Goal: Information Seeking & Learning: Check status

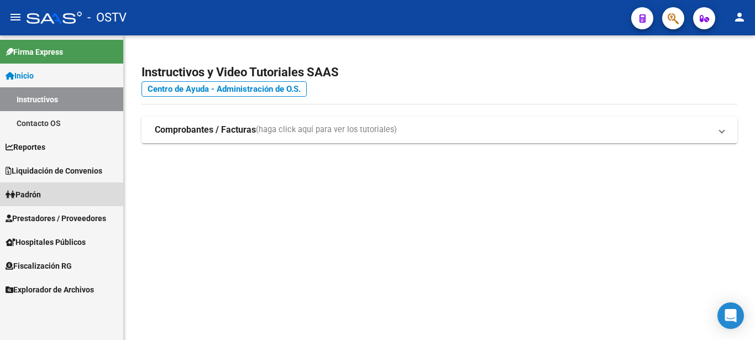
click at [33, 191] on span "Padrón" at bounding box center [23, 195] width 35 height 12
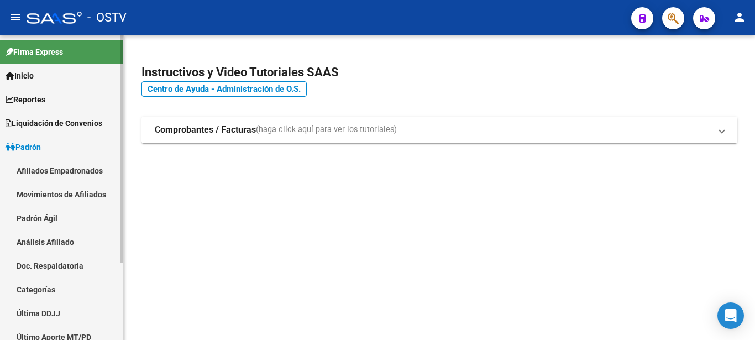
click at [35, 219] on link "Padrón Ágil" at bounding box center [61, 218] width 123 height 24
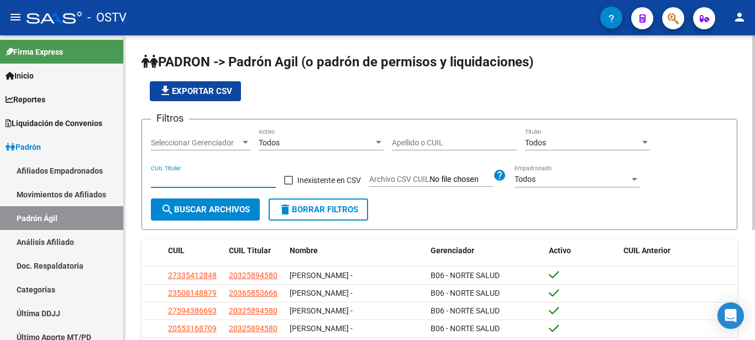
paste input "20-25372949-0"
click at [208, 207] on span "search Buscar Archivos" at bounding box center [205, 210] width 89 height 10
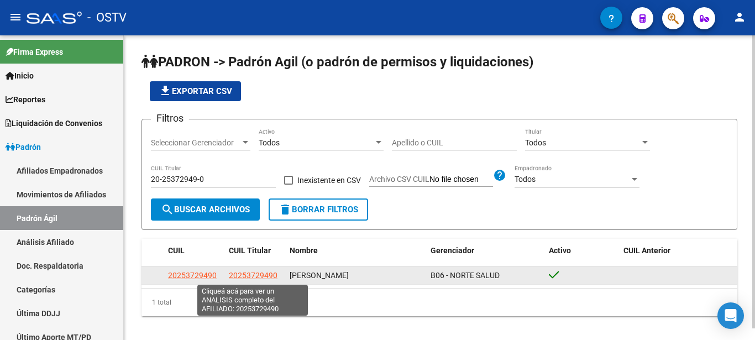
click at [256, 275] on span "20253729490" at bounding box center [253, 275] width 49 height 9
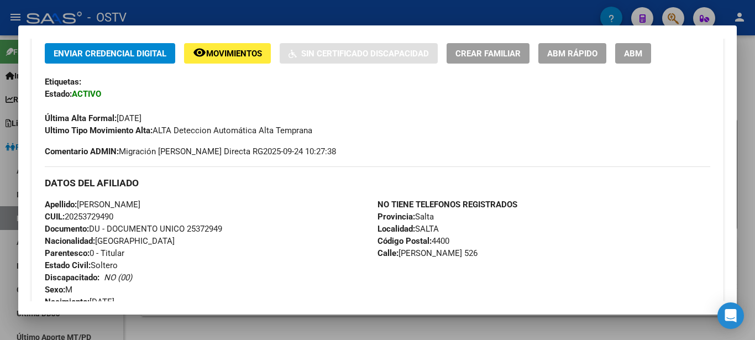
scroll to position [299, 0]
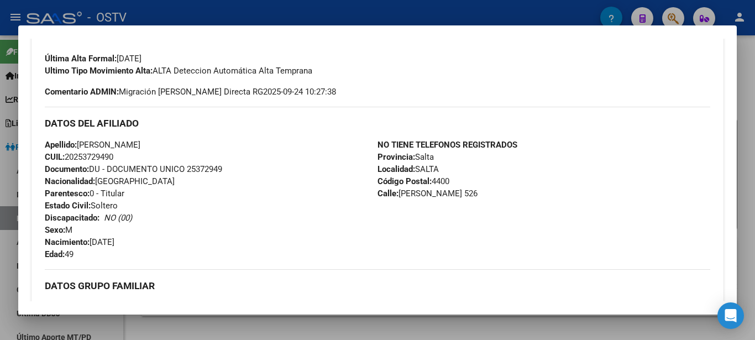
click at [202, 168] on span "Documento: DU - DOCUMENTO UNICO 25372949" at bounding box center [133, 169] width 177 height 10
copy span "DU - DOCUMENTO UNICO"
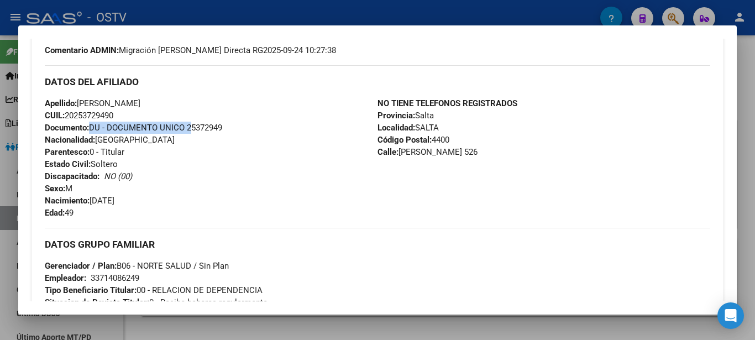
scroll to position [315, 0]
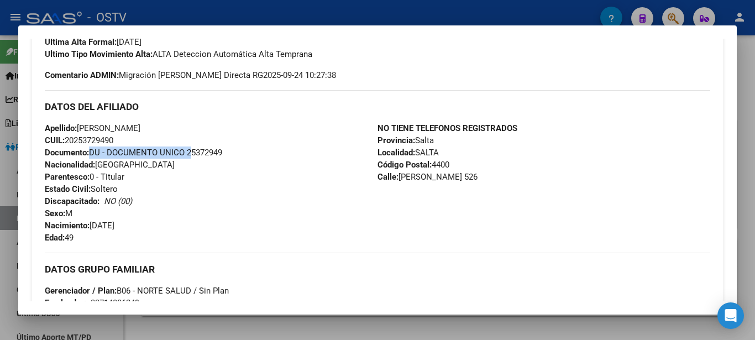
drag, startPoint x: 397, startPoint y: 176, endPoint x: 483, endPoint y: 180, distance: 85.8
click at [483, 180] on div "NO TIENE TELEFONOS REGISTRADOS Provincia: Salta Localidad: [GEOGRAPHIC_DATA] Có…" at bounding box center [544, 183] width 333 height 122
click at [438, 206] on div "NO TIENE TELEFONOS REGISTRADOS Provincia: Salta Localidad: [GEOGRAPHIC_DATA] Có…" at bounding box center [544, 183] width 333 height 122
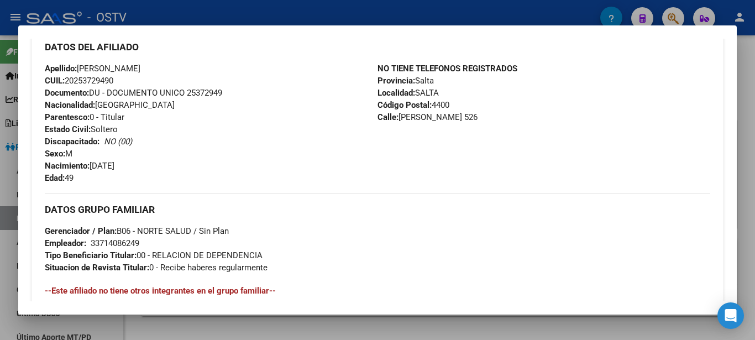
scroll to position [435, 0]
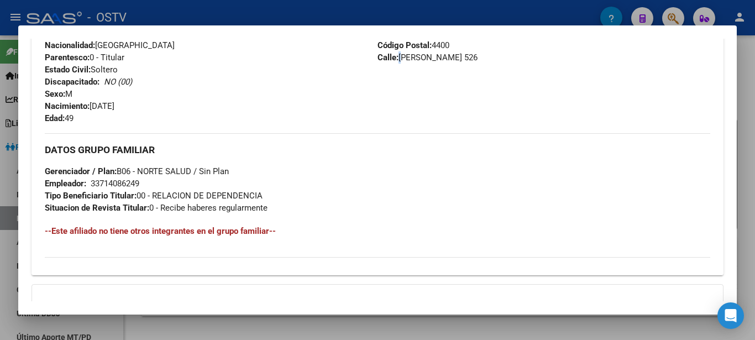
drag, startPoint x: 400, startPoint y: 57, endPoint x: 492, endPoint y: 64, distance: 92.6
click at [489, 65] on div "NO TIENE TELEFONOS REGISTRADOS Provincia: Salta Localidad: [GEOGRAPHIC_DATA] Có…" at bounding box center [544, 64] width 333 height 122
copy span
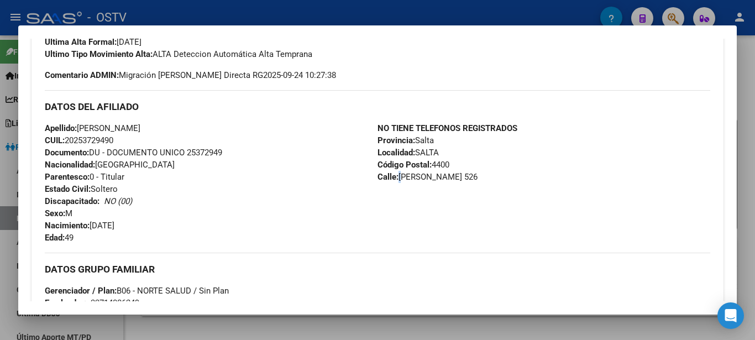
scroll to position [375, 0]
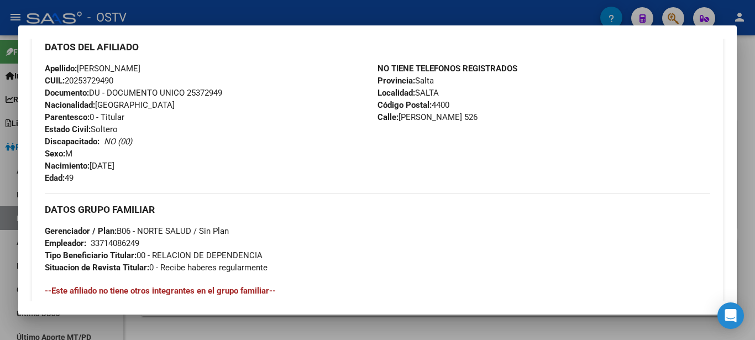
click at [126, 248] on div "33714086249" at bounding box center [115, 243] width 49 height 12
copy div "33714086249"
click at [94, 83] on span "CUIL: 20253729490" at bounding box center [79, 81] width 69 height 10
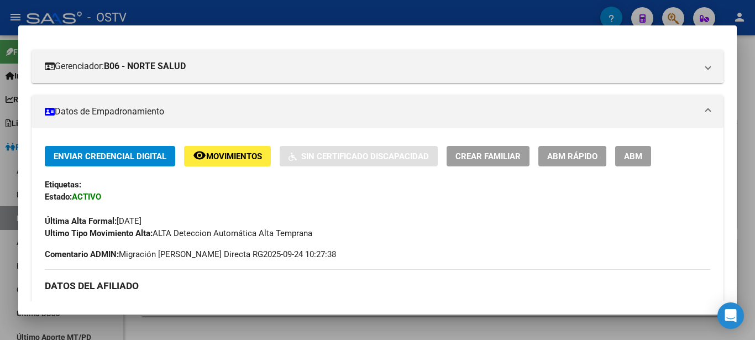
scroll to position [0, 0]
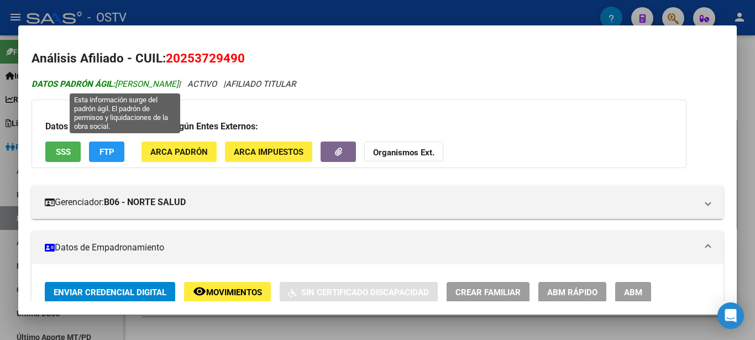
drag, startPoint x: 119, startPoint y: 82, endPoint x: 217, endPoint y: 86, distance: 97.9
click at [179, 86] on span "DATOS PADRÓN ÁGIL: [PERSON_NAME]" at bounding box center [105, 84] width 147 height 10
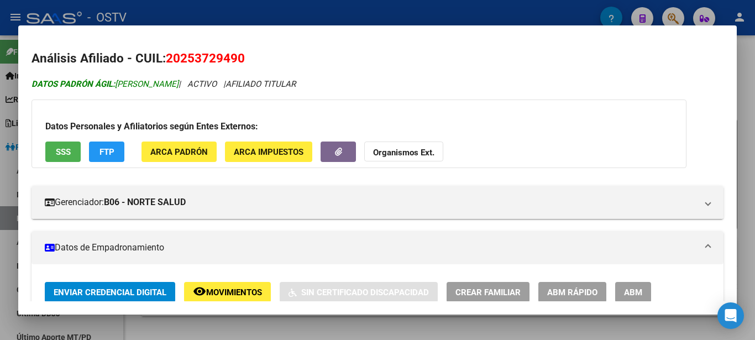
copy span "[PERSON_NAME]"
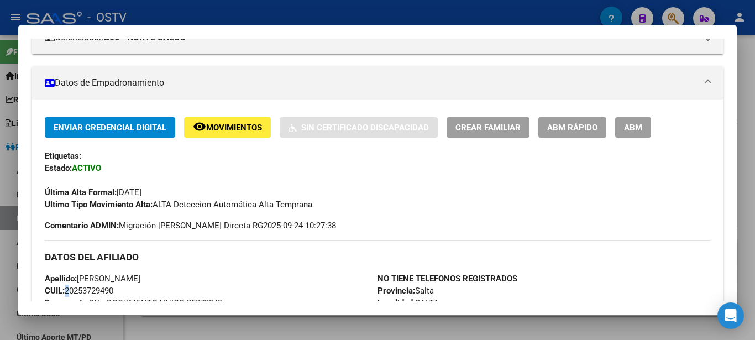
scroll to position [239, 0]
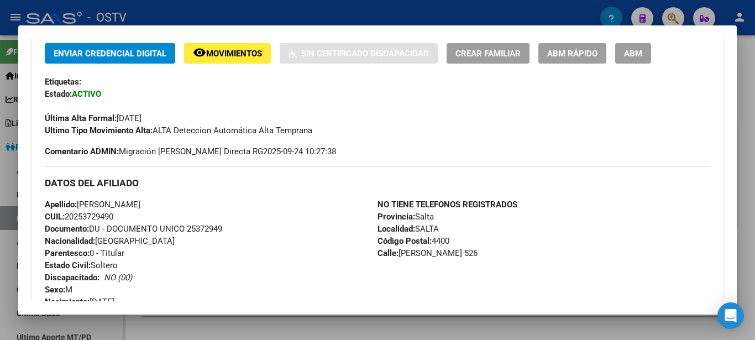
click at [202, 232] on span "Documento: DU - DOCUMENTO UNICO 25372949" at bounding box center [133, 229] width 177 height 10
copy span "DU - DOCUMENTO UNICO"
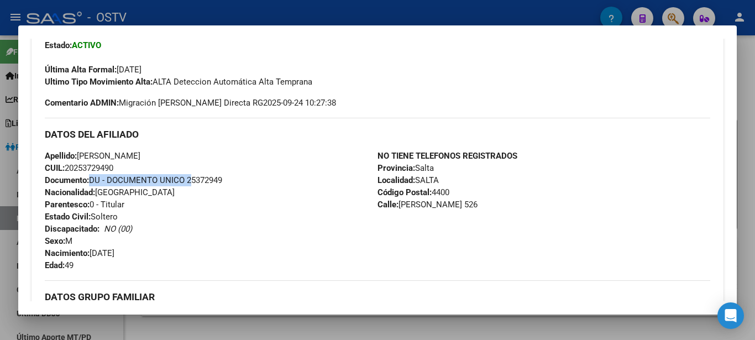
scroll to position [358, 0]
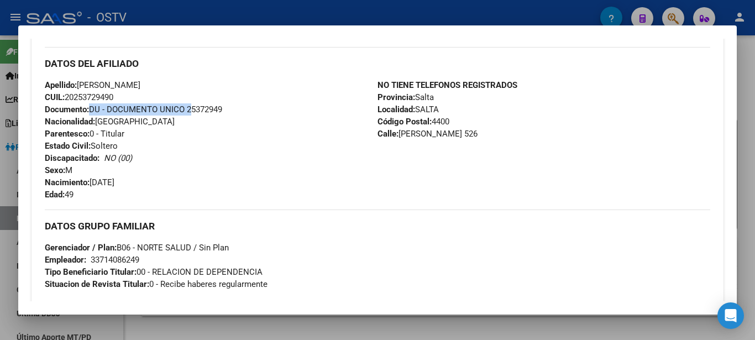
drag, startPoint x: 90, startPoint y: 180, endPoint x: 143, endPoint y: 185, distance: 53.8
click at [143, 185] on div "Apellido: [PERSON_NAME] CUIL: 20253729490 Documento: DU - DOCUMENTO UNICO 25372…" at bounding box center [211, 140] width 333 height 122
copy span "[DATE]"
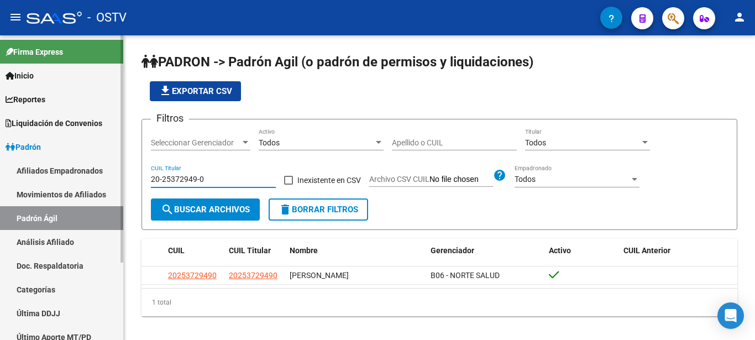
drag, startPoint x: 212, startPoint y: 179, endPoint x: 114, endPoint y: 172, distance: 98.0
click at [151, 175] on input "20-25372949-0" at bounding box center [213, 179] width 125 height 9
paste input "31179607-1"
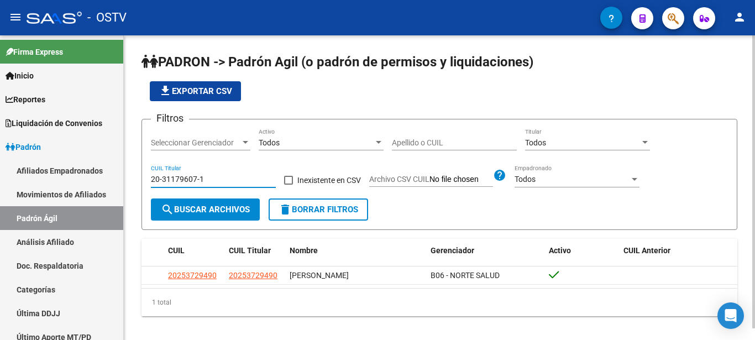
type input "20-31179607-1"
click at [237, 209] on span "search Buscar Archivos" at bounding box center [205, 210] width 89 height 10
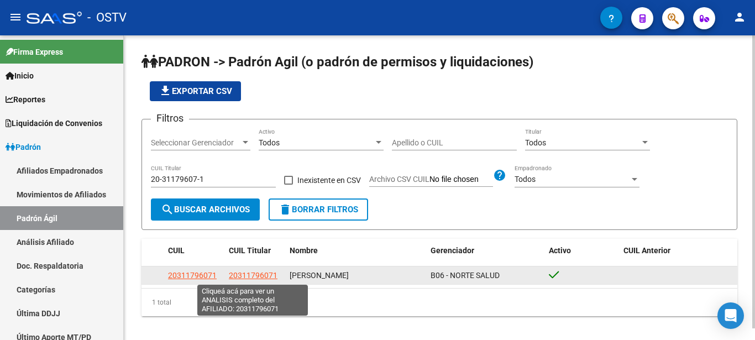
click at [245, 275] on span "20311796071" at bounding box center [253, 275] width 49 height 9
type textarea "20311796071"
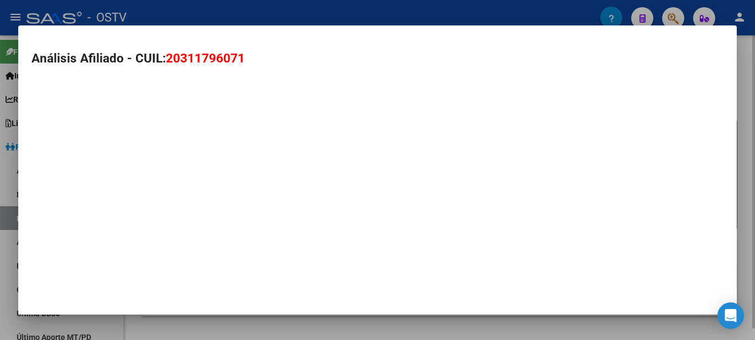
click at [245, 275] on mat-dialog-container "Análisis Afiliado - CUIL: 20311796071" at bounding box center [377, 169] width 719 height 289
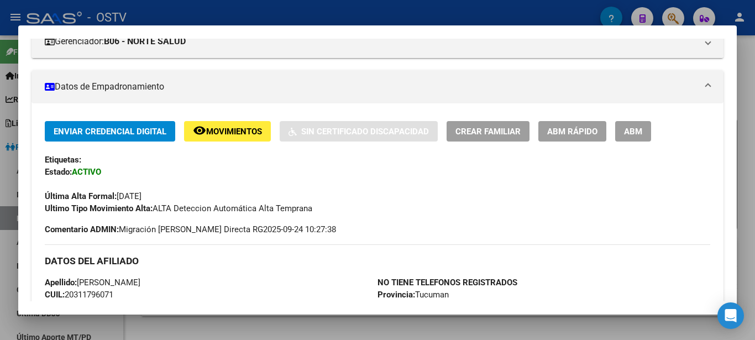
scroll to position [179, 0]
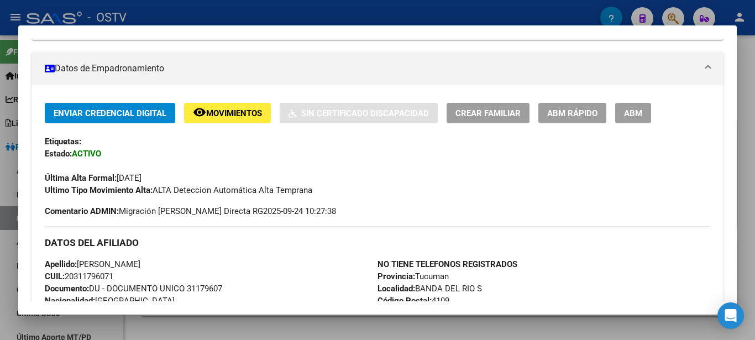
click at [227, 237] on h3 "DATOS DEL AFILIADO" at bounding box center [378, 243] width 666 height 12
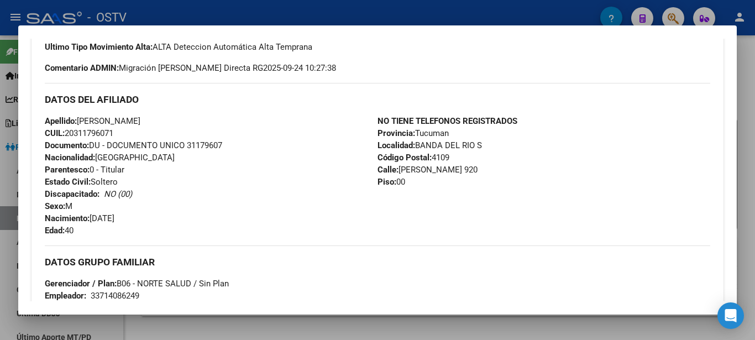
scroll to position [358, 0]
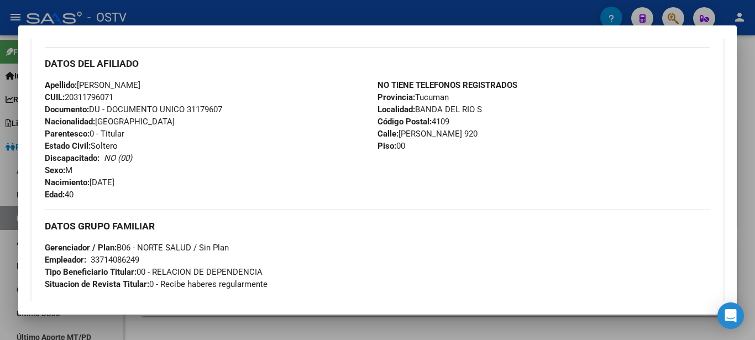
drag, startPoint x: 398, startPoint y: 133, endPoint x: 495, endPoint y: 137, distance: 96.8
click at [495, 137] on div "NO TIENE TELEFONOS REGISTRADOS Provincia: Tucuman Localidad: BANDA DEL RIO S Có…" at bounding box center [544, 140] width 333 height 122
copy span "[PERSON_NAME] 920"
click at [112, 261] on div "33714086249" at bounding box center [115, 260] width 49 height 12
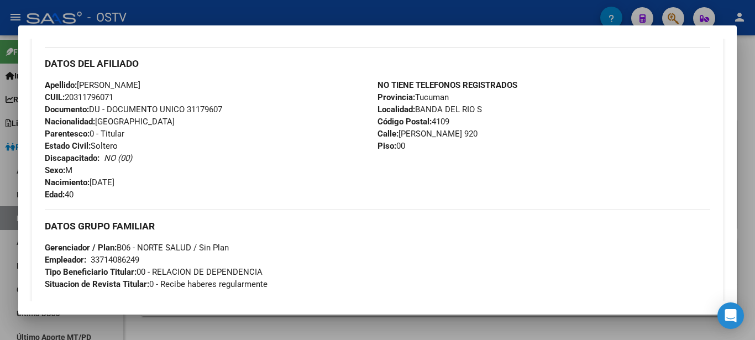
click at [112, 261] on div "33714086249" at bounding box center [115, 260] width 49 height 12
copy div "33714086249"
click at [95, 98] on span "CUIL: 20311796071" at bounding box center [79, 97] width 69 height 10
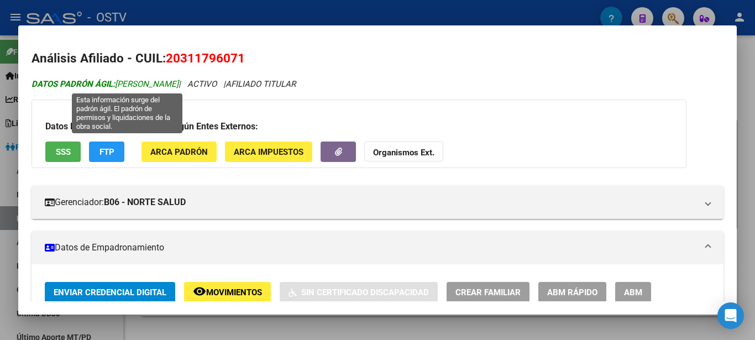
click at [125, 83] on span "DATOS [PERSON_NAME]: [PERSON_NAME]" at bounding box center [105, 84] width 147 height 10
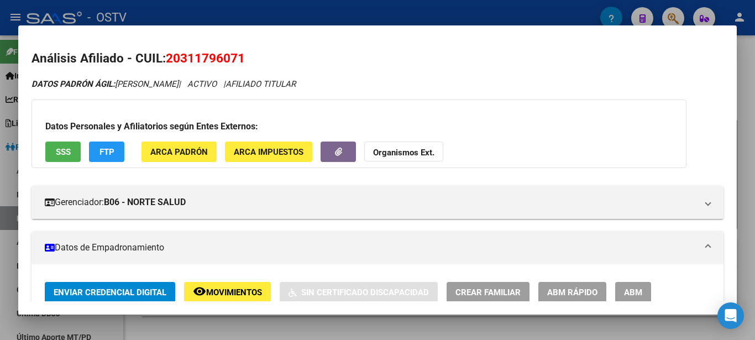
drag, startPoint x: 117, startPoint y: 83, endPoint x: 224, endPoint y: 82, distance: 106.7
click at [224, 82] on icon "DATOS [PERSON_NAME]: [PERSON_NAME] | ACTIVO | AFILIADO TITULAR" at bounding box center [164, 84] width 264 height 10
copy icon "[PERSON_NAME]"
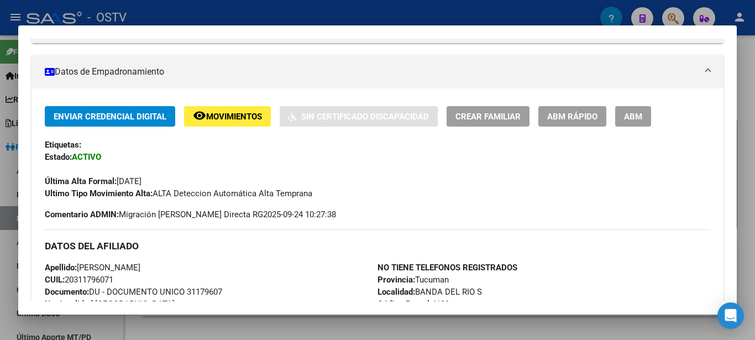
scroll to position [179, 0]
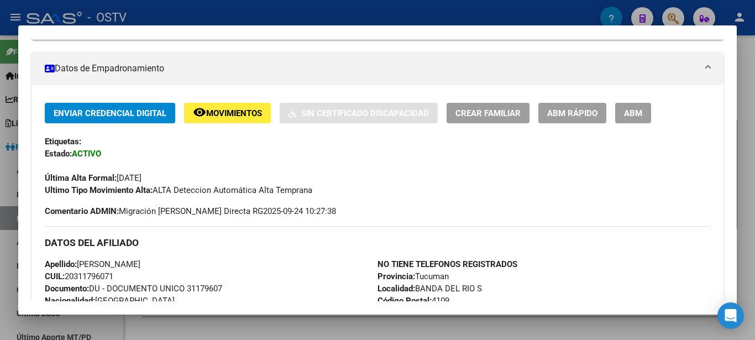
click at [204, 287] on span "Documento: DU - DOCUMENTO UNICO 31179607" at bounding box center [133, 289] width 177 height 10
copy span "DU - DOCUMENTO UNICO"
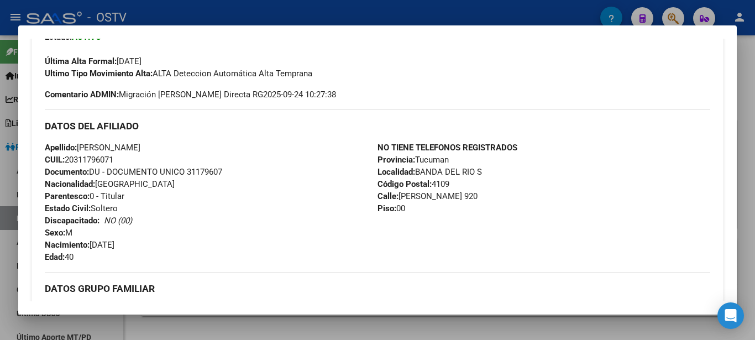
scroll to position [299, 0]
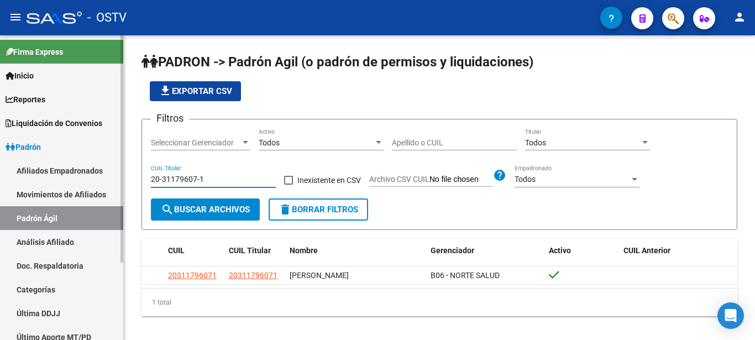
drag, startPoint x: 222, startPoint y: 181, endPoint x: 66, endPoint y: 172, distance: 155.6
click at [151, 175] on input "20-31179607-1" at bounding box center [213, 179] width 125 height 9
paste input "43-847220"
type input "4"
paste input "24-43847220-3"
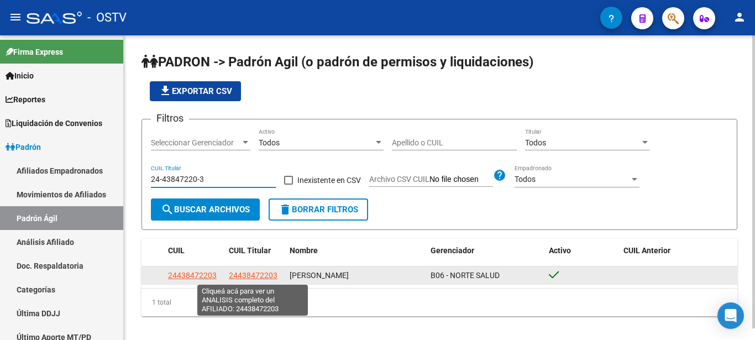
type input "24-43847220-3"
click at [259, 278] on span "24438472203" at bounding box center [253, 275] width 49 height 9
type textarea "24438472203"
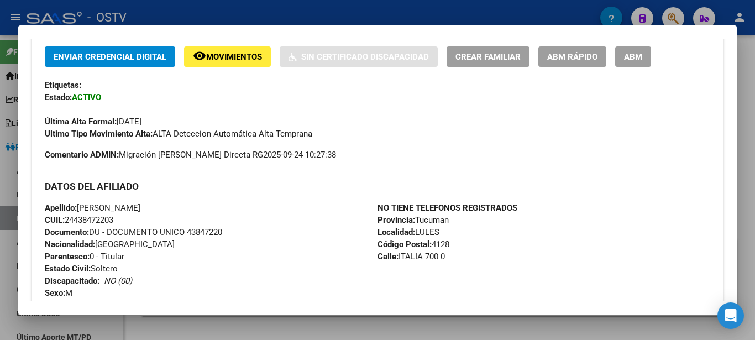
scroll to position [239, 0]
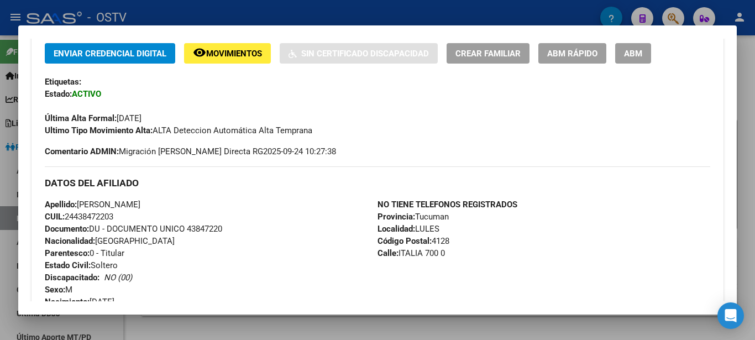
click at [206, 231] on span "Documento: DU - DOCUMENTO UNICO 43847220" at bounding box center [133, 229] width 177 height 10
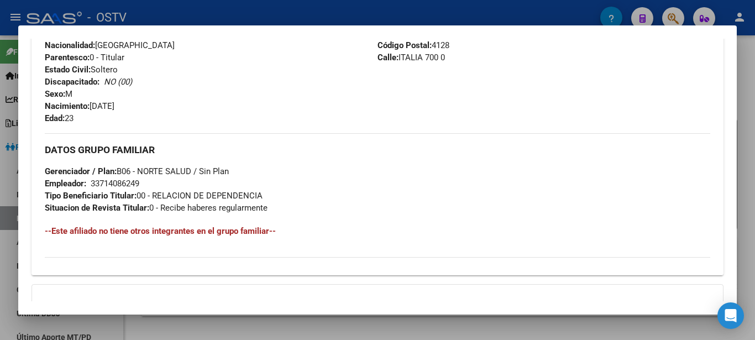
scroll to position [375, 0]
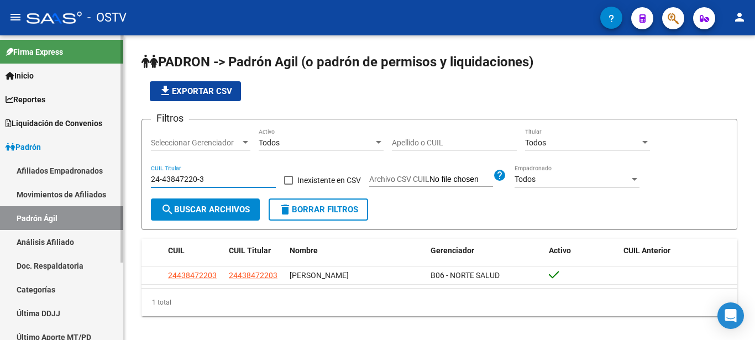
drag, startPoint x: 211, startPoint y: 178, endPoint x: 98, endPoint y: 171, distance: 112.4
click at [151, 175] on input "24-43847220-3" at bounding box center [213, 179] width 125 height 9
paste input "7-34719812-4"
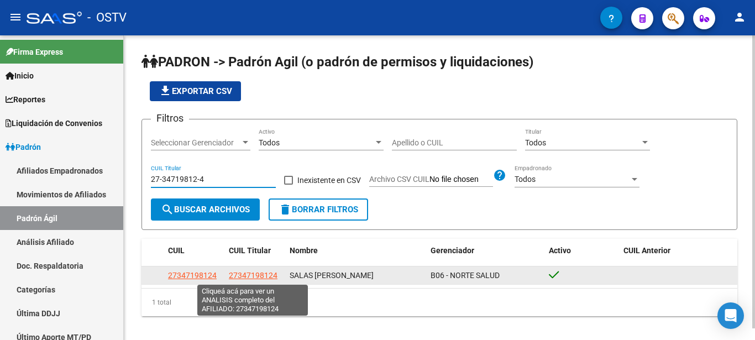
type input "27-34719812-4"
click at [245, 277] on span "27347198124" at bounding box center [253, 275] width 49 height 9
type textarea "27347198124"
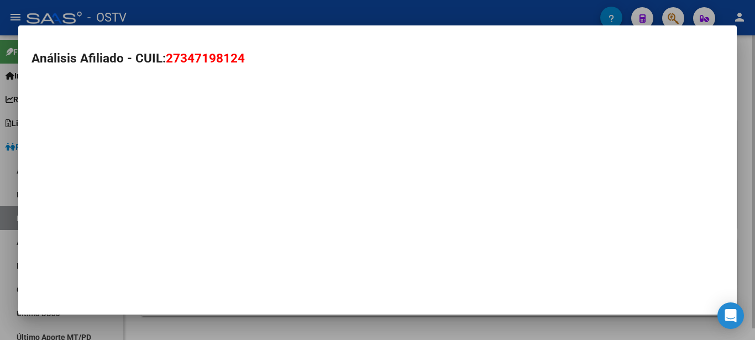
click at [245, 277] on mat-dialog-container "Análisis Afiliado - CUIL: 27347198124" at bounding box center [377, 169] width 719 height 289
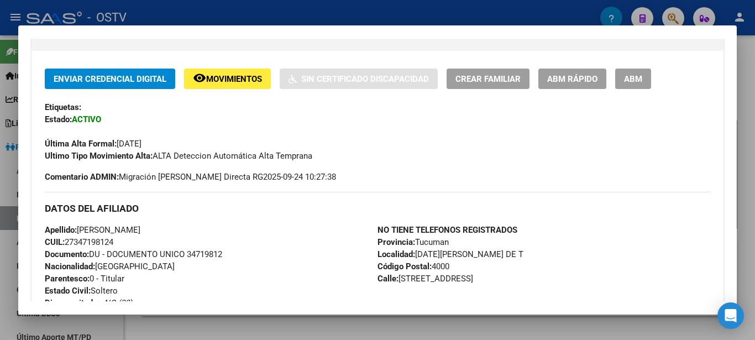
scroll to position [239, 0]
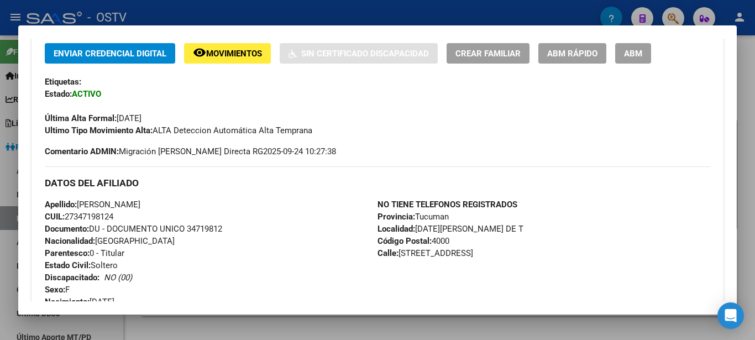
click at [247, 235] on div "Apellido: [PERSON_NAME]: 27347198124 Documento: DU - DOCUMENTO UNICO 34719812 N…" at bounding box center [211, 259] width 333 height 122
click at [205, 231] on span "Documento: DU - DOCUMENTO UNICO 34719812" at bounding box center [133, 229] width 177 height 10
drag, startPoint x: 396, startPoint y: 253, endPoint x: 526, endPoint y: 259, distance: 130.0
click at [526, 259] on div "NO TIENE TELEFONOS REGISTRADOS Provincia: Tucuman Localidad: [DATE][GEOGRAPHIC_…" at bounding box center [544, 259] width 333 height 122
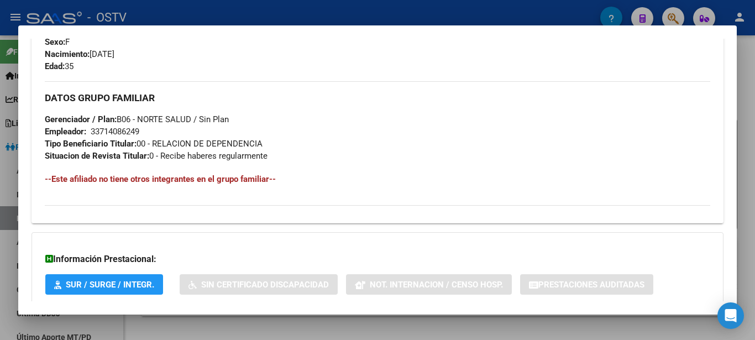
scroll to position [537, 0]
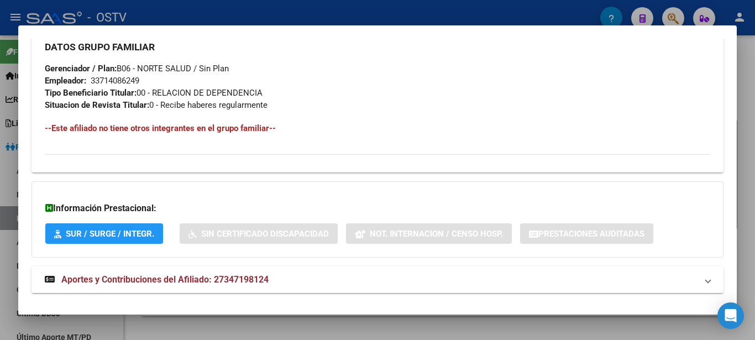
click at [118, 81] on div "33714086249" at bounding box center [115, 81] width 49 height 12
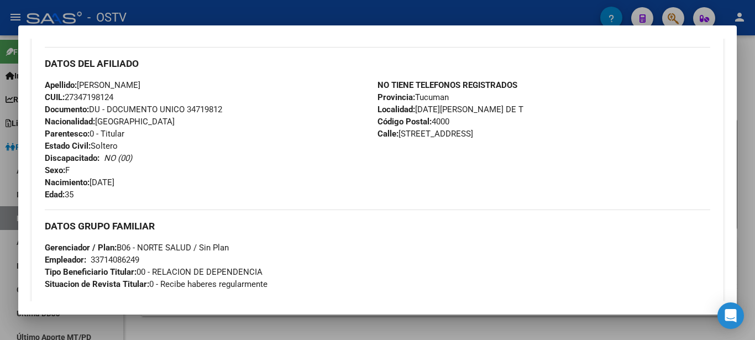
click at [103, 95] on span "CUIL: 27347198124" at bounding box center [79, 97] width 69 height 10
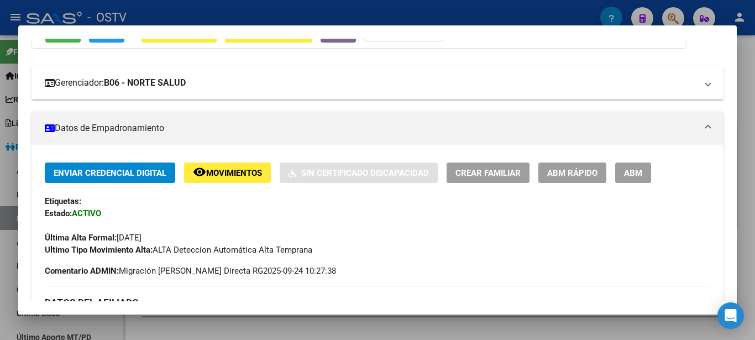
scroll to position [0, 0]
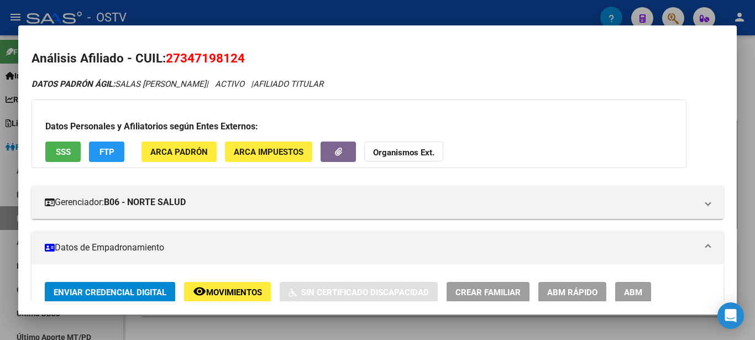
drag, startPoint x: 119, startPoint y: 82, endPoint x: 192, endPoint y: 77, distance: 73.1
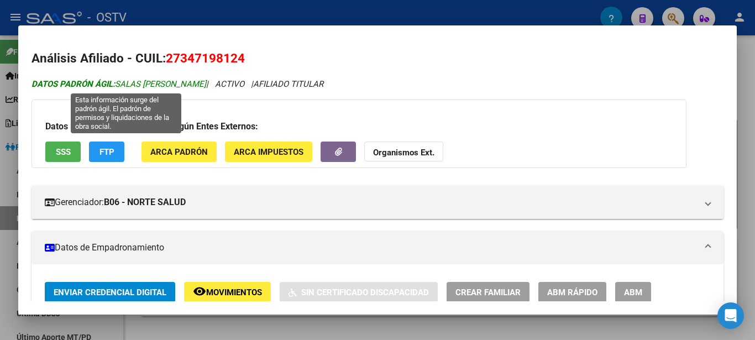
drag, startPoint x: 117, startPoint y: 82, endPoint x: 218, endPoint y: 83, distance: 101.2
click at [206, 83] on span "DATOS PADRÓN ÁGIL: [PERSON_NAME]" at bounding box center [119, 84] width 175 height 10
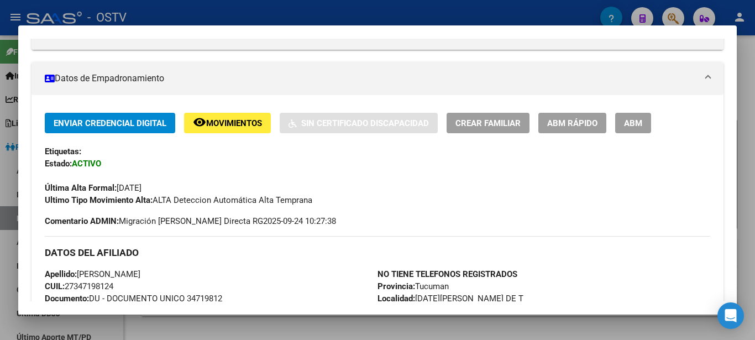
scroll to position [179, 0]
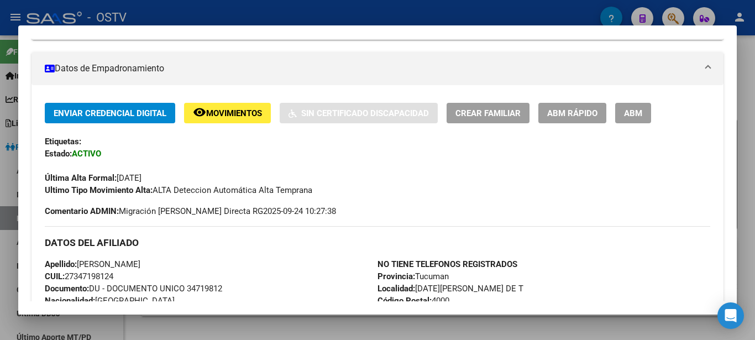
click at [195, 289] on span "Documento: DU - DOCUMENTO UNICO 34719812" at bounding box center [133, 289] width 177 height 10
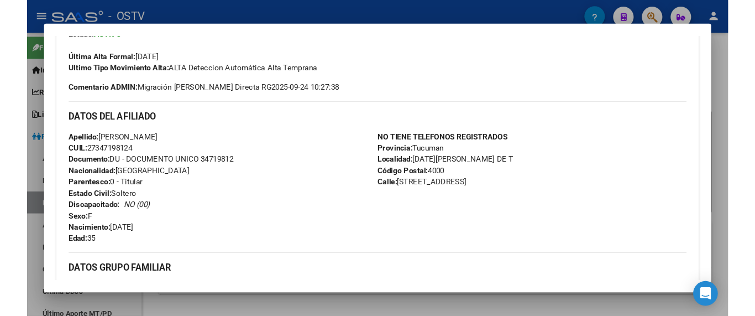
scroll to position [299, 0]
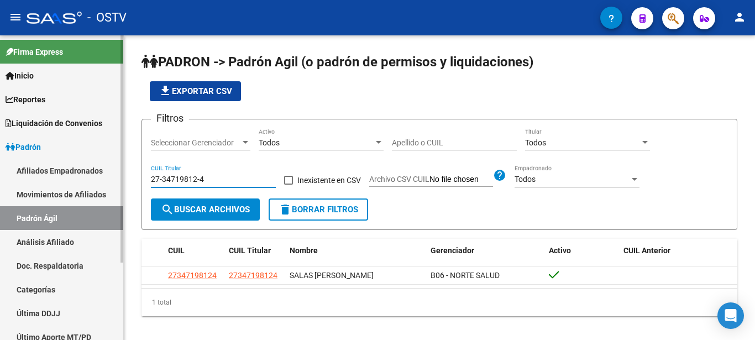
drag, startPoint x: 204, startPoint y: 180, endPoint x: 117, endPoint y: 185, distance: 86.9
click at [151, 179] on input "27-34719812-4" at bounding box center [213, 179] width 125 height 9
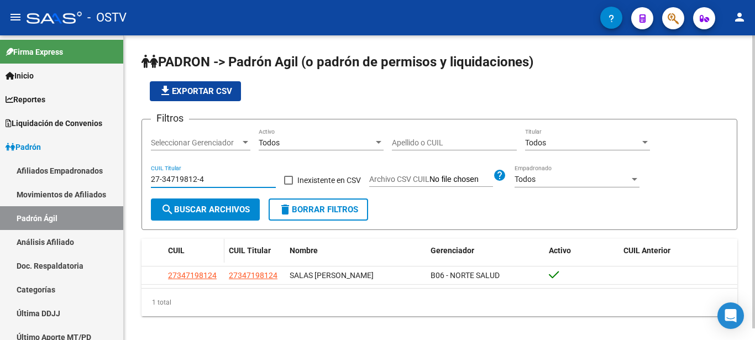
paste input "34-719812"
type input "3"
paste input "34-719812"
type input "3"
paste input "20-39574746-1"
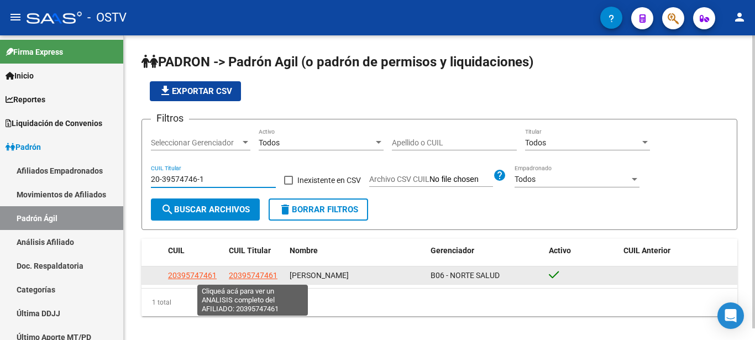
type input "20-39574746-1"
click at [243, 274] on span "20395747461" at bounding box center [253, 275] width 49 height 9
type textarea "20395747461"
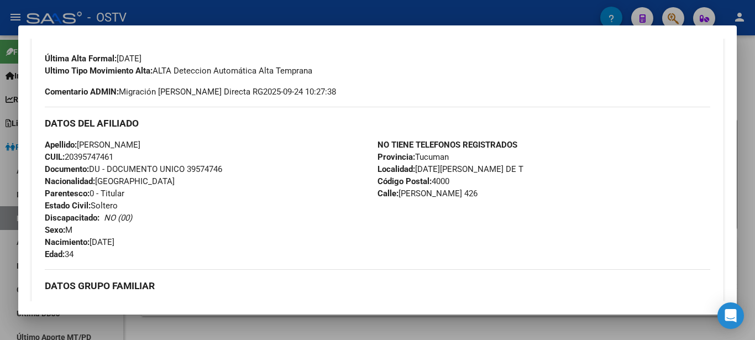
click at [207, 193] on div "Apellido: [PERSON_NAME]: 20395747461 Documento: DU - DOCUMENTO UNICO 39574746 N…" at bounding box center [211, 200] width 333 height 122
click at [201, 170] on span "Documento: DU - DOCUMENTO UNICO 39574746" at bounding box center [133, 169] width 177 height 10
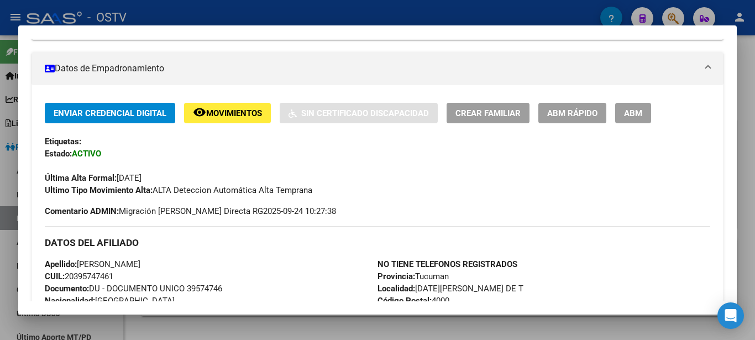
scroll to position [239, 0]
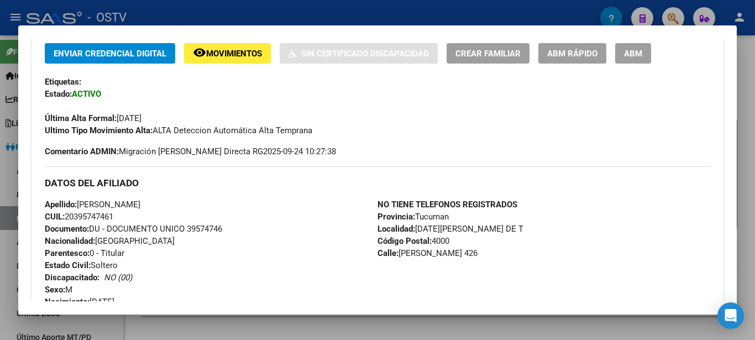
drag, startPoint x: 397, startPoint y: 254, endPoint x: 490, endPoint y: 252, distance: 93.4
click at [490, 252] on div "NO TIENE TELEFONOS REGISTRADOS Provincia: Tucuman Localidad: [DATE][GEOGRAPHIC_…" at bounding box center [544, 259] width 333 height 122
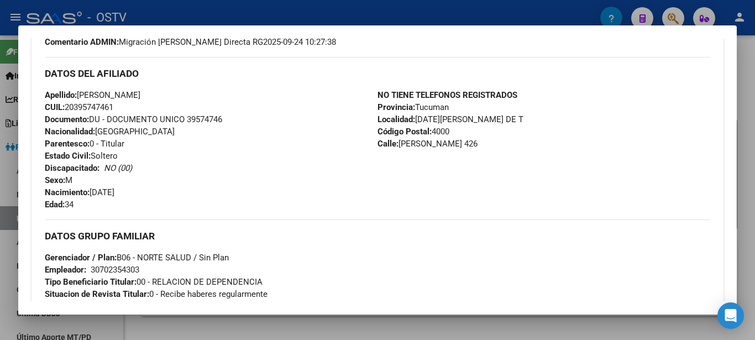
scroll to position [418, 0]
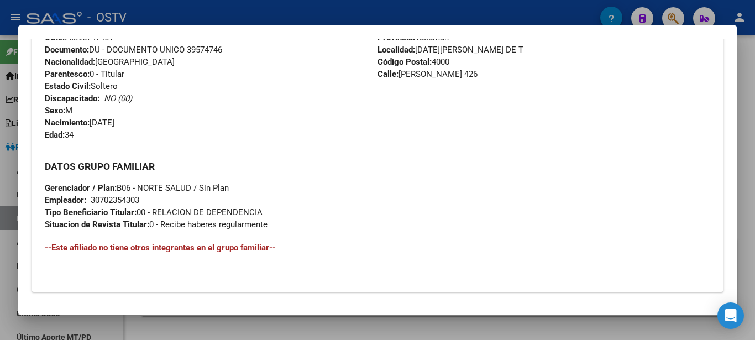
click at [109, 198] on div "30702354303" at bounding box center [115, 200] width 49 height 12
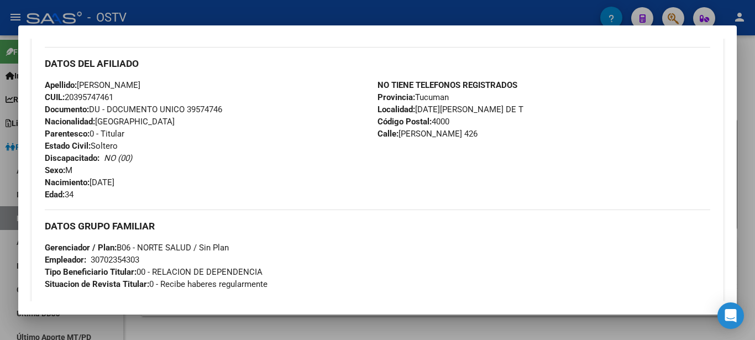
click at [95, 98] on span "CUIL: 20395747461" at bounding box center [79, 97] width 69 height 10
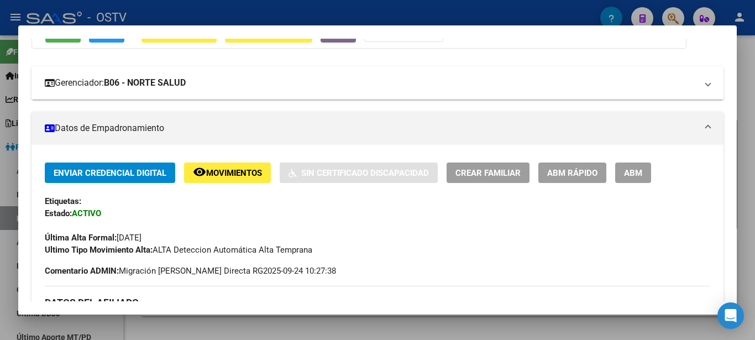
scroll to position [0, 0]
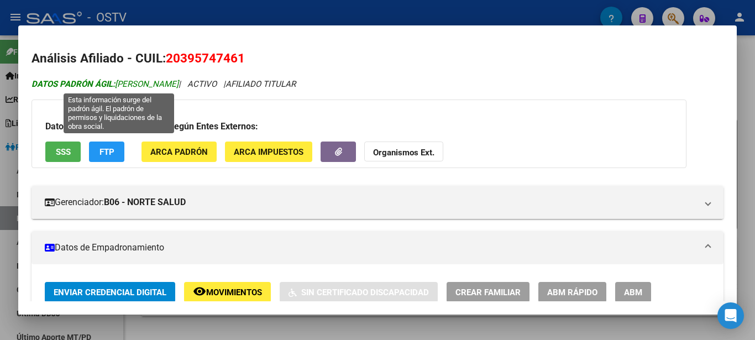
drag, startPoint x: 121, startPoint y: 83, endPoint x: 188, endPoint y: 85, distance: 67.5
click at [179, 85] on span "DATOS [PERSON_NAME]: [PERSON_NAME]" at bounding box center [105, 84] width 147 height 10
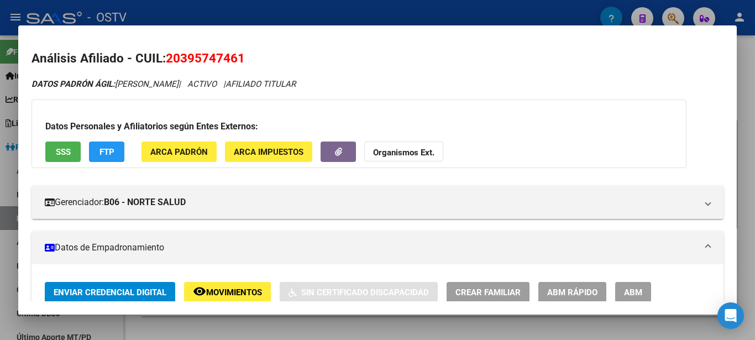
drag, startPoint x: 118, startPoint y: 81, endPoint x: 207, endPoint y: 86, distance: 89.1
click at [207, 86] on icon "DATOS PADRÓN ÁGIL: [PERSON_NAME] | ACTIVO | AFILIADO TITULAR" at bounding box center [164, 84] width 264 height 10
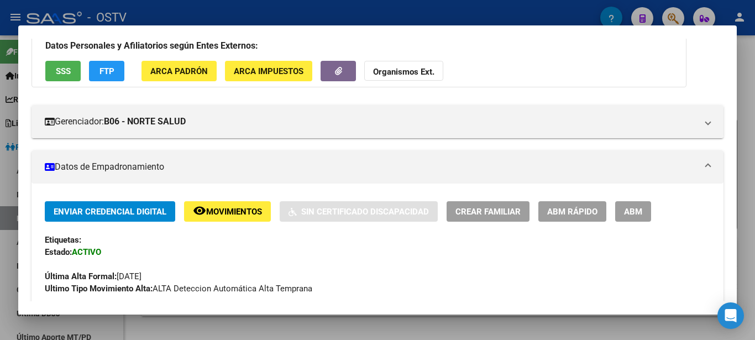
scroll to position [179, 0]
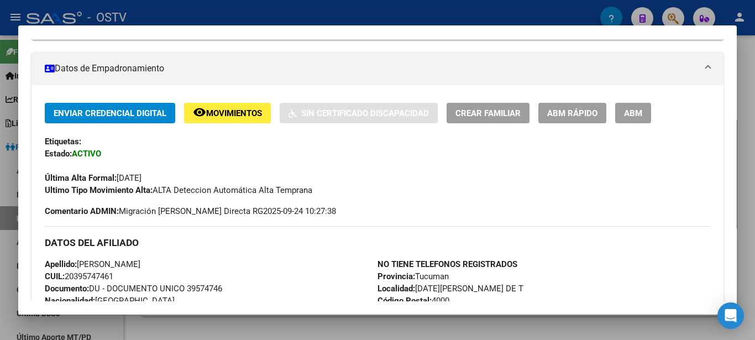
click at [206, 290] on span "Documento: DU - DOCUMENTO UNICO 39574746" at bounding box center [133, 289] width 177 height 10
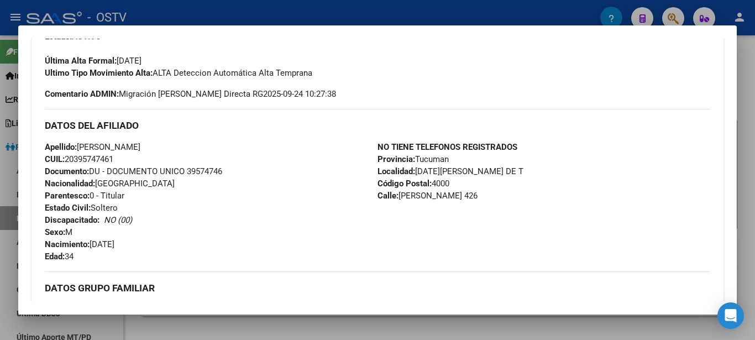
scroll to position [299, 0]
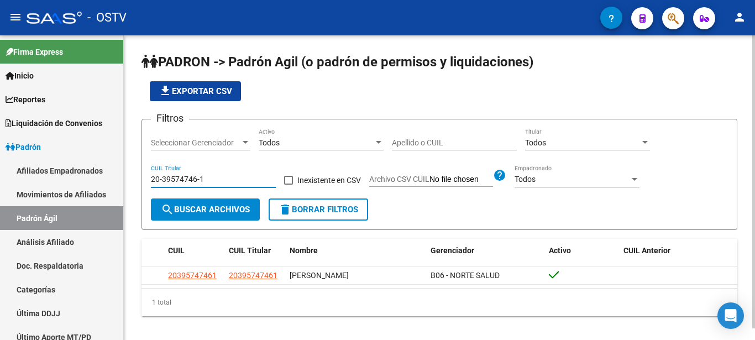
drag, startPoint x: 165, startPoint y: 179, endPoint x: 59, endPoint y: 176, distance: 106.2
click at [151, 176] on input "20-39574746-1" at bounding box center [213, 179] width 125 height 9
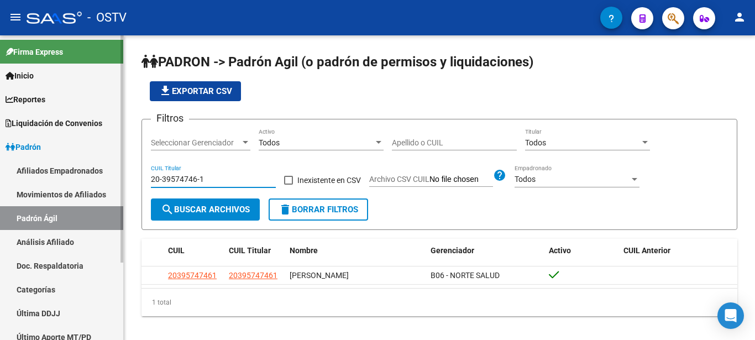
paste input "25372949-0"
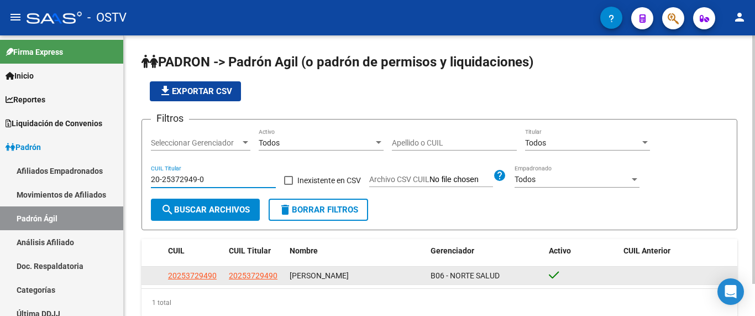
type input "20-25372949-0"
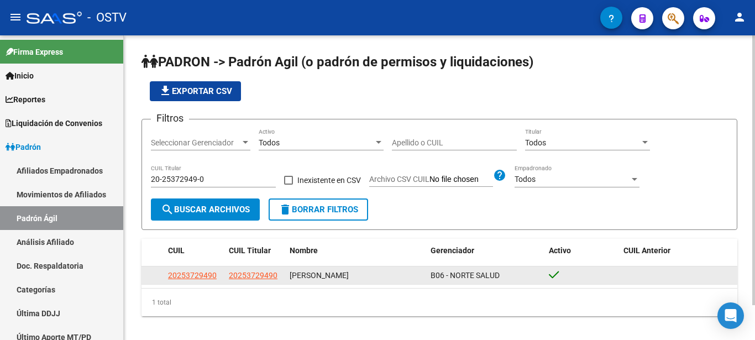
click at [244, 282] on div "20253729490" at bounding box center [255, 275] width 52 height 13
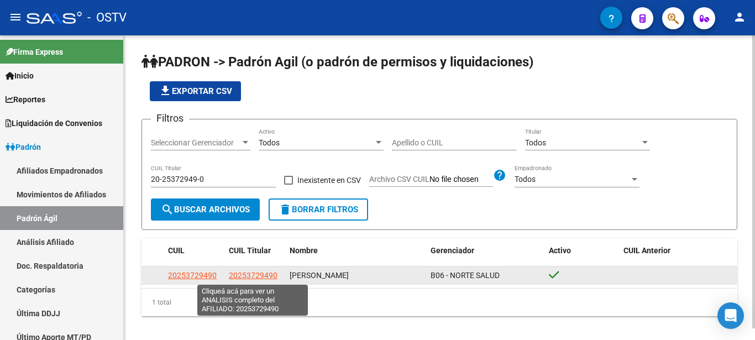
click at [250, 279] on span "20253729490" at bounding box center [253, 275] width 49 height 9
type textarea "20253729490"
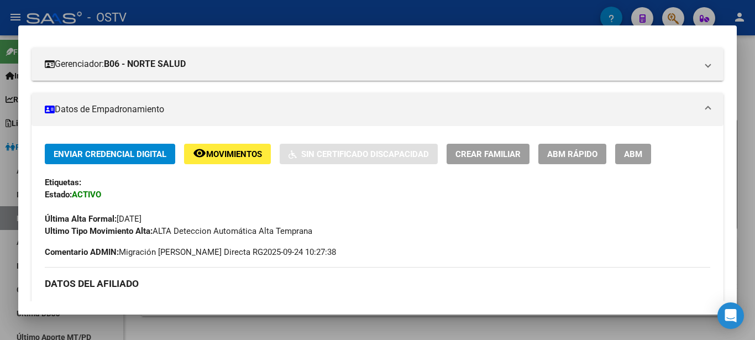
scroll to position [239, 0]
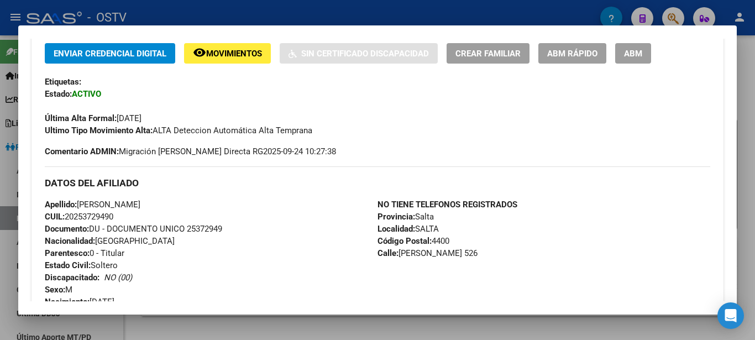
click at [195, 228] on span "Documento: DU - DOCUMENTO UNICO 25372949" at bounding box center [133, 229] width 177 height 10
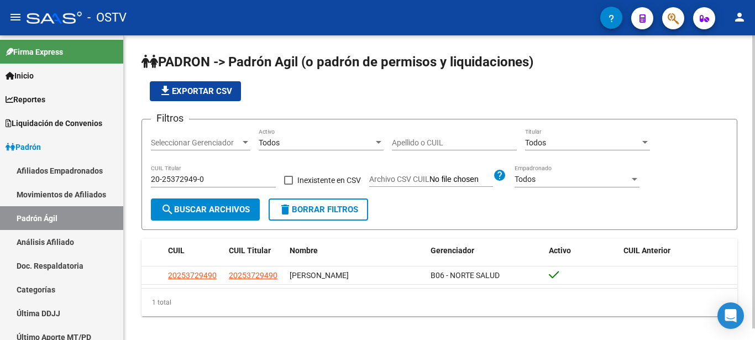
drag, startPoint x: 207, startPoint y: 175, endPoint x: 176, endPoint y: 175, distance: 31.0
click at [137, 176] on div "PADRON -> Padrón Agil ([PERSON_NAME] de permisos y liquidaciones) file_download…" at bounding box center [439, 193] width 631 height 316
drag, startPoint x: 208, startPoint y: 181, endPoint x: 102, endPoint y: 184, distance: 106.2
click at [151, 184] on input "20-25372949-0" at bounding box center [213, 179] width 125 height 9
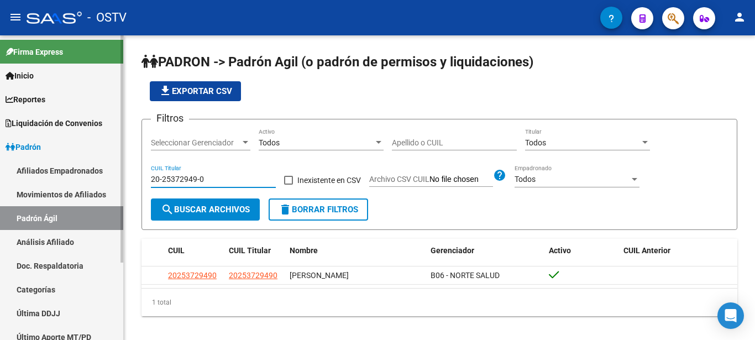
paste input "5-372949"
type input "2"
paste input "25-372949"
type input "2"
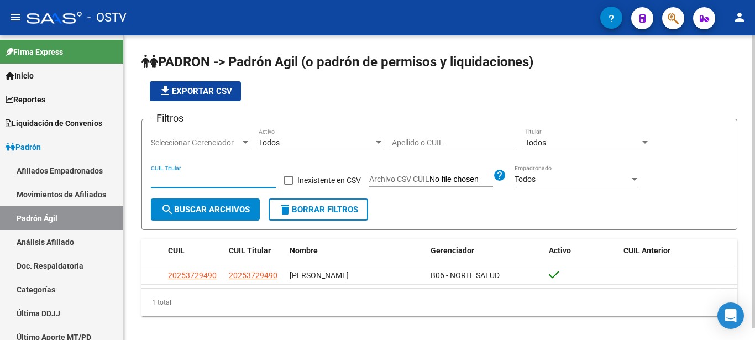
paste input "20-31179607-1"
type input "20-31179607-1"
drag, startPoint x: 205, startPoint y: 179, endPoint x: 80, endPoint y: 169, distance: 124.7
click at [151, 175] on input "20-31179607-1" at bounding box center [213, 179] width 125 height 9
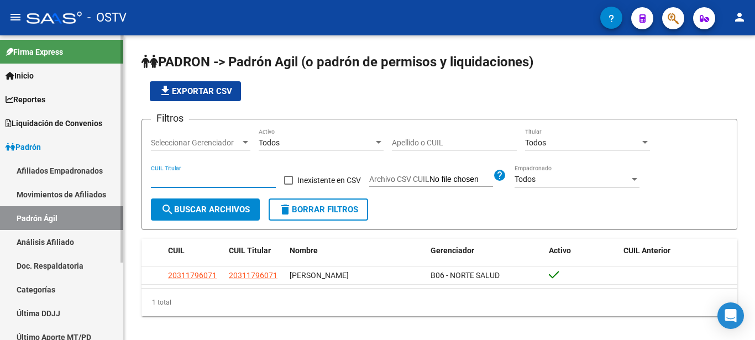
paste input "20-31179607-1"
type input "20-31179607-1"
drag, startPoint x: 208, startPoint y: 182, endPoint x: 103, endPoint y: 204, distance: 107.3
click at [151, 184] on input "20-31179607-1" at bounding box center [213, 179] width 125 height 9
paste input "20-31179607-1"
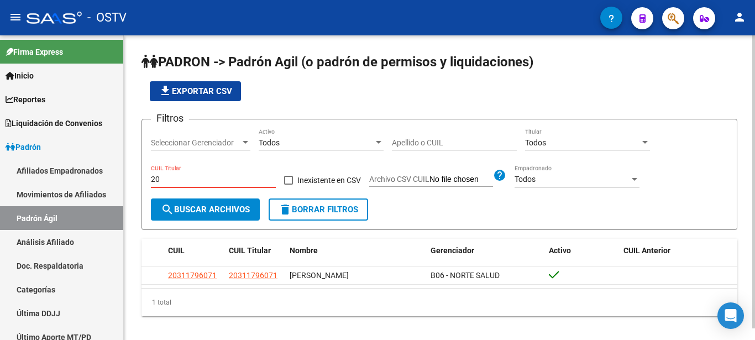
type input "2"
paste input "20-38245103-2"
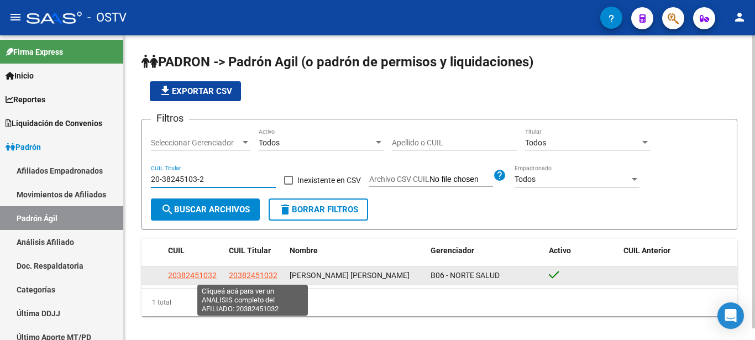
type input "20-38245103-2"
click at [255, 276] on span "20382451032" at bounding box center [253, 275] width 49 height 9
type textarea "20382451032"
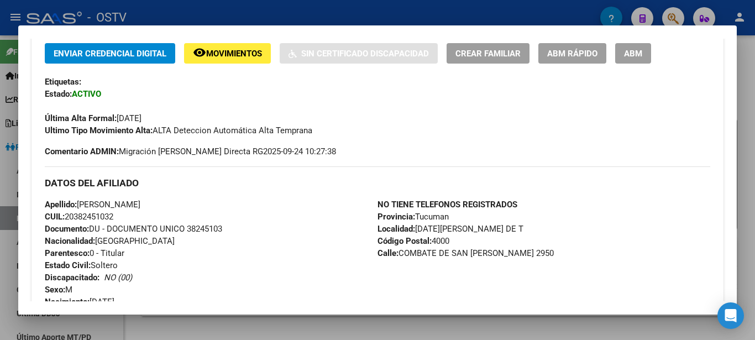
click at [205, 229] on span "Documento: DU - DOCUMENTO UNICO 38245103" at bounding box center [133, 229] width 177 height 10
drag, startPoint x: 398, startPoint y: 251, endPoint x: 526, endPoint y: 252, distance: 128.3
click at [526, 252] on div "NO TIENE TELEFONOS REGISTRADOS Provincia: Tucuman Localidad: [DATE][GEOGRAPHIC_…" at bounding box center [544, 259] width 333 height 122
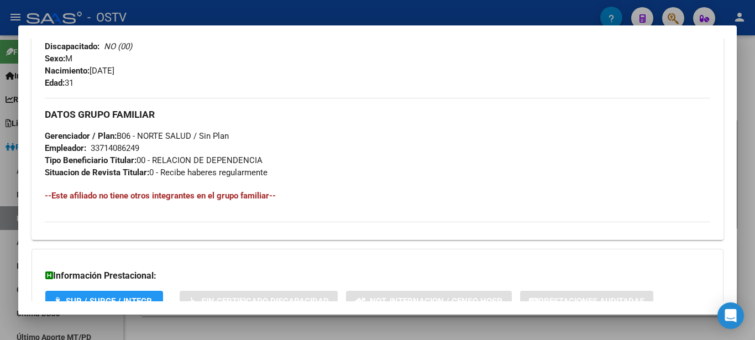
scroll to position [478, 0]
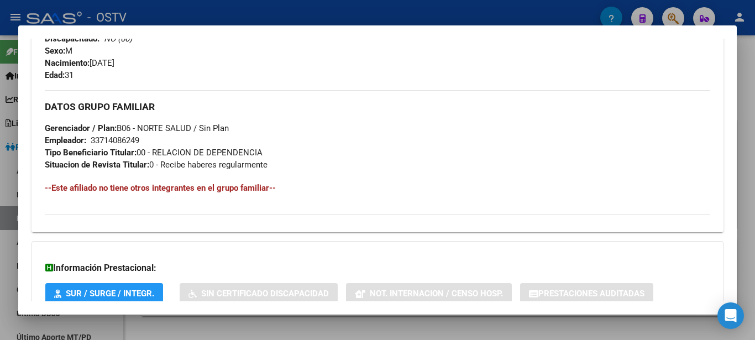
click at [102, 141] on div "33714086249" at bounding box center [115, 140] width 49 height 12
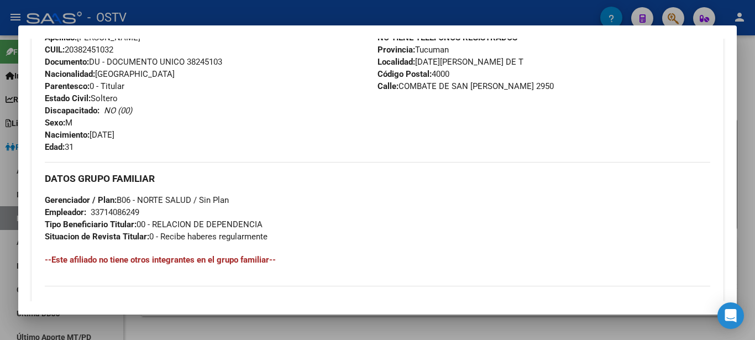
scroll to position [375, 0]
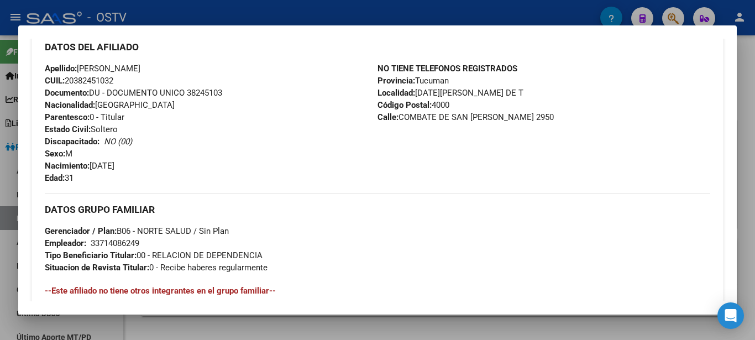
click at [92, 80] on span "CUIL: 20382451032" at bounding box center [79, 81] width 69 height 10
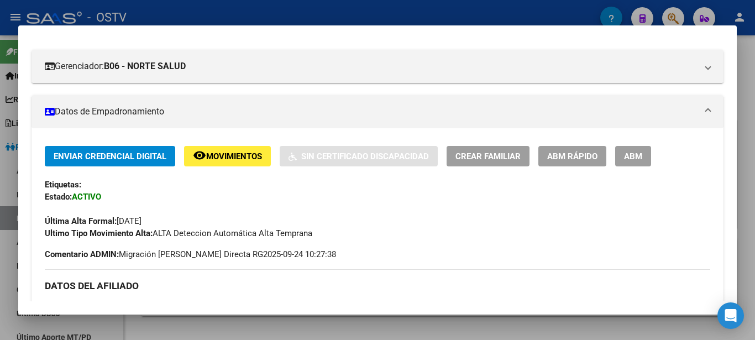
scroll to position [0, 0]
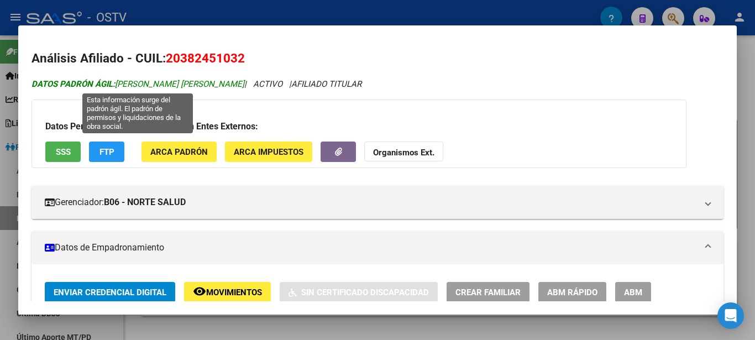
drag, startPoint x: 116, startPoint y: 82, endPoint x: 243, endPoint y: 84, distance: 127.2
click at [243, 84] on span "DATOS PADRÓN ÁGIL: [PERSON_NAME] [PERSON_NAME]" at bounding box center [138, 84] width 213 height 10
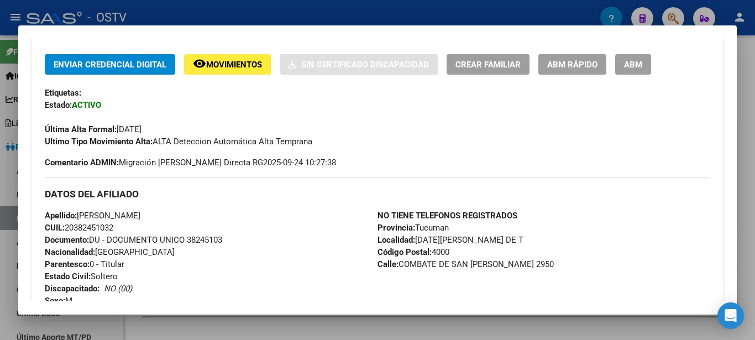
scroll to position [299, 0]
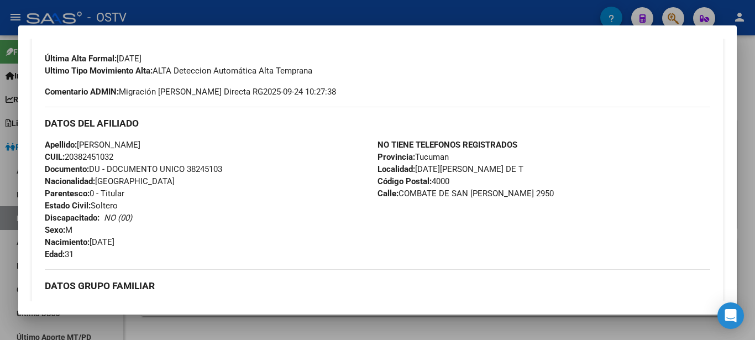
click at [205, 172] on span "Documento: DU - DOCUMENTO UNICO 38245103" at bounding box center [133, 169] width 177 height 10
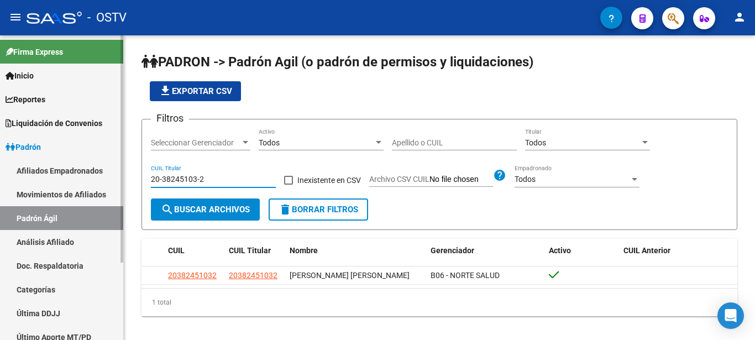
drag, startPoint x: 210, startPoint y: 176, endPoint x: 96, endPoint y: 166, distance: 114.3
click at [151, 175] on input "20-38245103-2" at bounding box center [213, 179] width 125 height 9
paste input "38-245103"
type input "3"
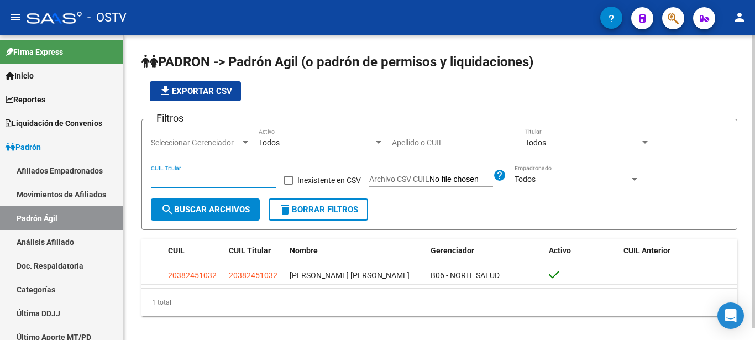
paste input "20-38348948-3"
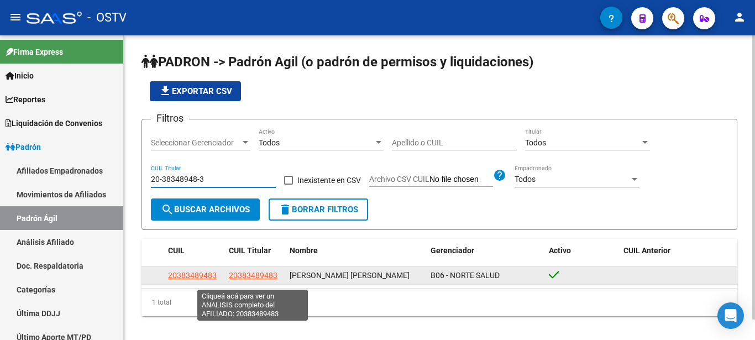
type input "20-38348948-3"
click at [257, 280] on span "20383489483" at bounding box center [253, 275] width 49 height 9
type textarea "20383489483"
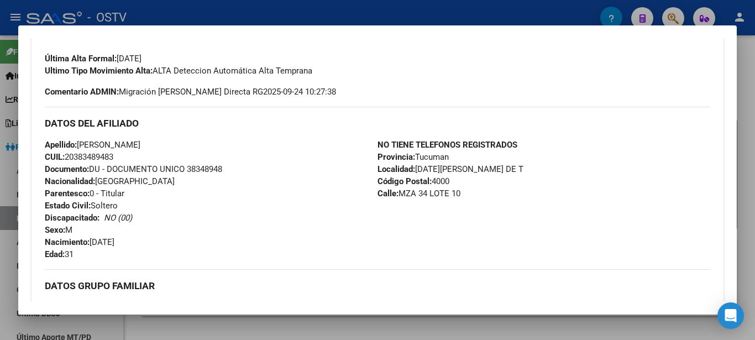
click at [200, 171] on span "Documento: DU - DOCUMENTO UNICO 38348948" at bounding box center [133, 169] width 177 height 10
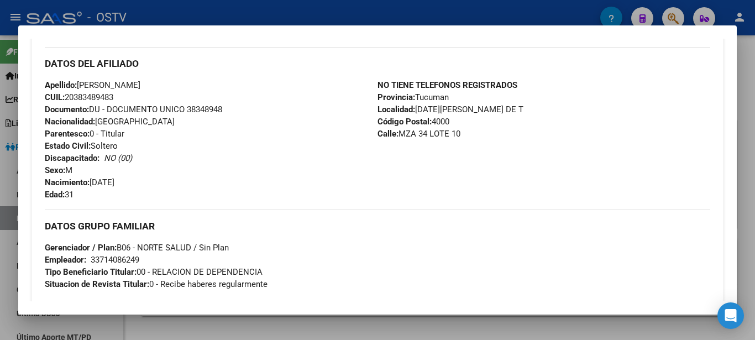
drag, startPoint x: 397, startPoint y: 133, endPoint x: 466, endPoint y: 133, distance: 69.1
click at [466, 133] on div "NO TIENE TELEFONOS REGISTRADOS Provincia: Tucuman Localidad: [DATE][GEOGRAPHIC_…" at bounding box center [544, 140] width 333 height 122
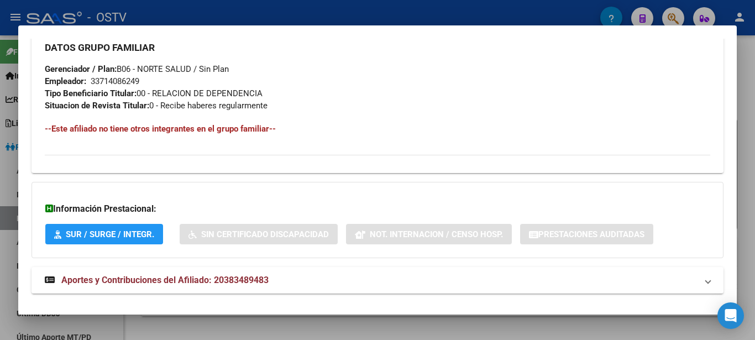
scroll to position [537, 0]
click at [112, 77] on div "33714086249" at bounding box center [115, 81] width 49 height 12
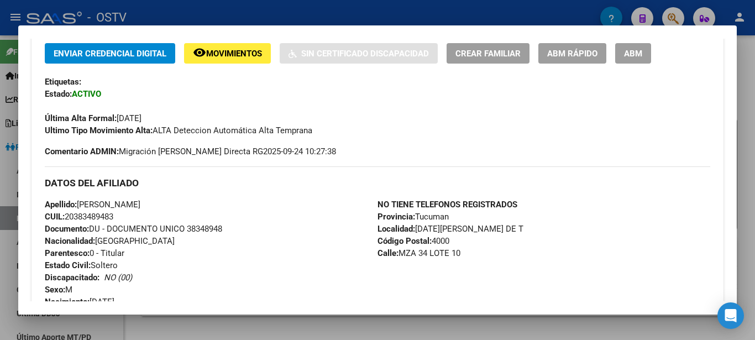
click at [94, 217] on span "CUIL: 20383489483" at bounding box center [79, 217] width 69 height 10
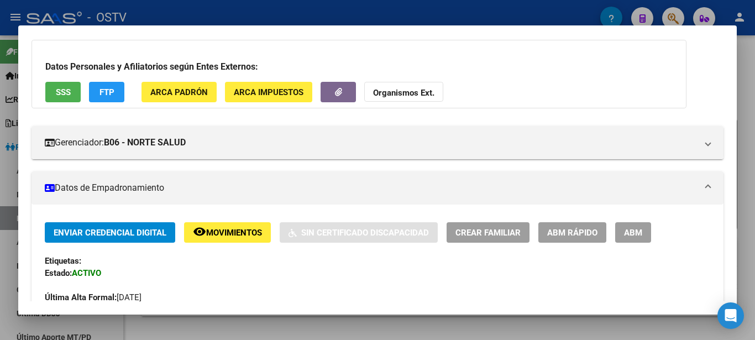
scroll to position [0, 0]
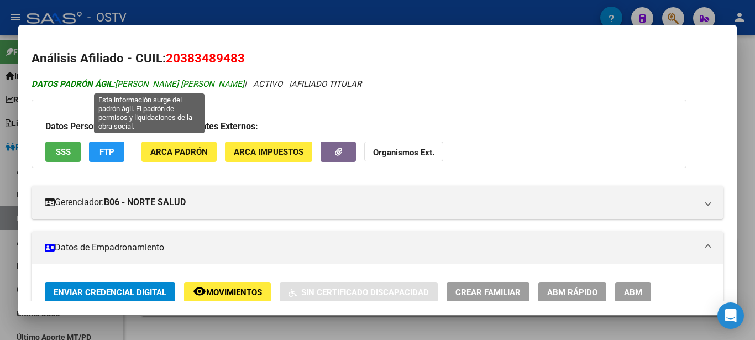
drag, startPoint x: 121, startPoint y: 82, endPoint x: 243, endPoint y: 81, distance: 122.2
click at [243, 81] on span "DATOS [PERSON_NAME]: [PERSON_NAME] [PERSON_NAME]" at bounding box center [138, 84] width 213 height 10
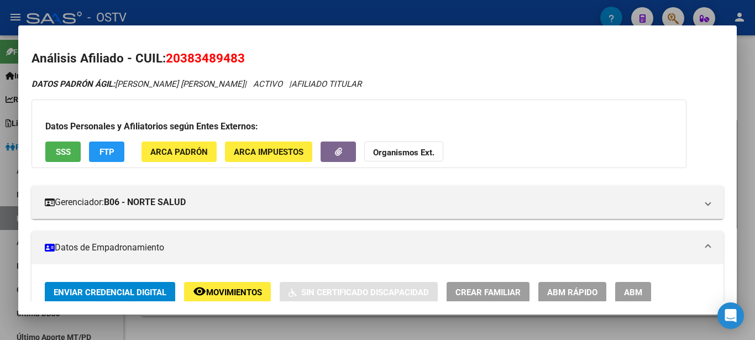
drag, startPoint x: 117, startPoint y: 84, endPoint x: 266, endPoint y: 77, distance: 150.0
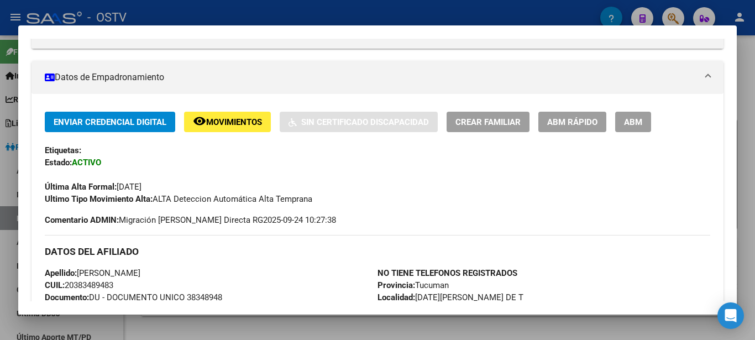
scroll to position [179, 0]
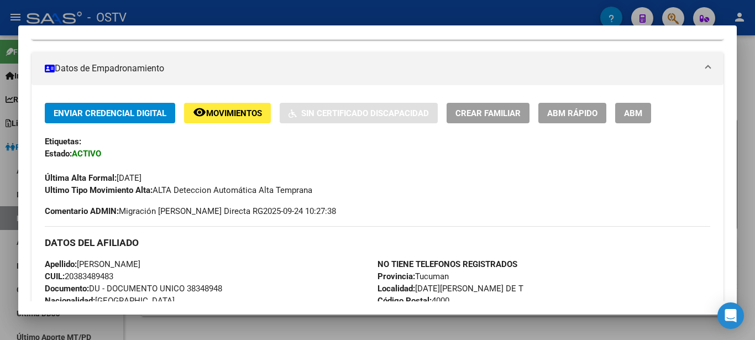
click at [204, 292] on span "Documento: DU - DOCUMENTO UNICO 38348948" at bounding box center [133, 289] width 177 height 10
click at [204, 291] on span "Documento: DU - DOCUMENTO UNICO 38348948" at bounding box center [133, 289] width 177 height 10
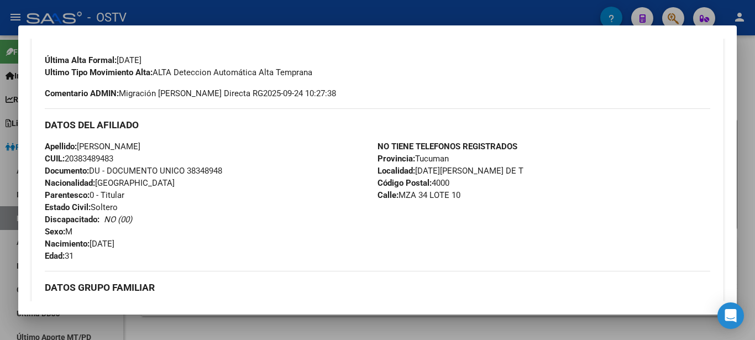
scroll to position [299, 0]
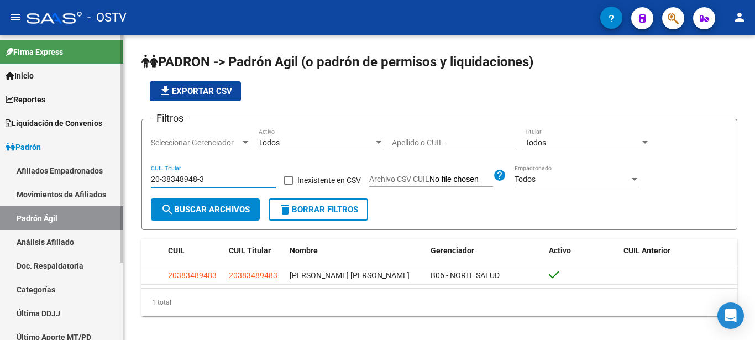
drag, startPoint x: 207, startPoint y: 177, endPoint x: 100, endPoint y: 190, distance: 107.5
click at [151, 181] on input "20-38348948-3" at bounding box center [213, 179] width 125 height 9
paste input "38-348948"
type input "3"
paste input "38-348948"
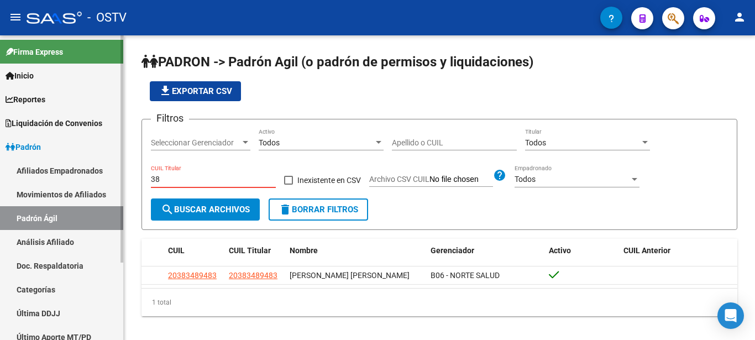
type input "3"
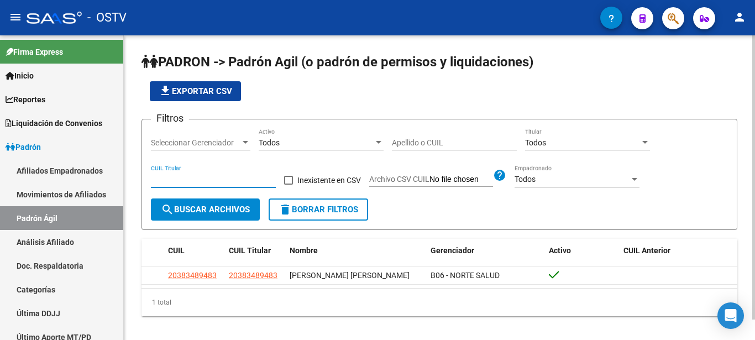
paste input "20-42797522-4"
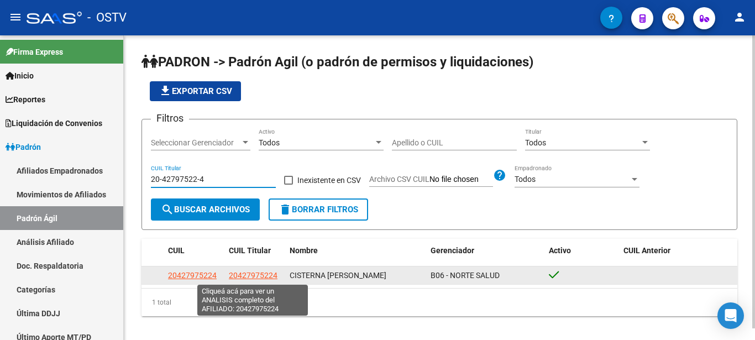
type input "20-42797522-4"
click at [254, 274] on span "20427975224" at bounding box center [253, 275] width 49 height 9
type textarea "20427975224"
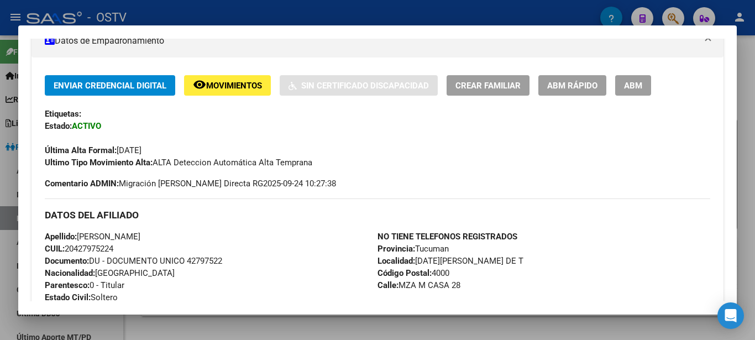
scroll to position [223, 0]
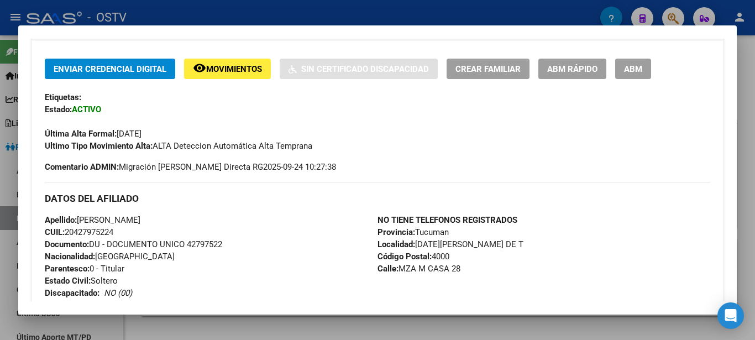
click at [203, 244] on span "Documento: DU - DOCUMENTO UNICO 42797522" at bounding box center [133, 244] width 177 height 10
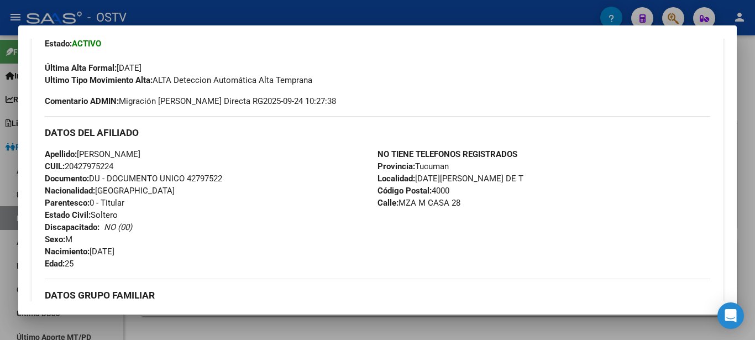
scroll to position [343, 0]
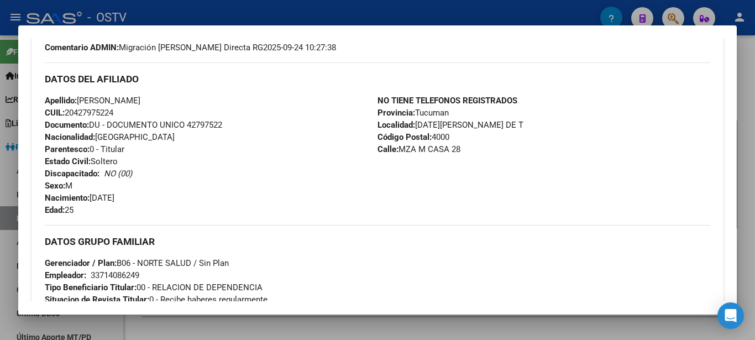
drag, startPoint x: 396, startPoint y: 149, endPoint x: 480, endPoint y: 147, distance: 84.1
click at [480, 147] on div "NO TIENE TELEFONOS REGISTRADOS Provincia: Tucuman Localidad: [DATE][GEOGRAPHIC_…" at bounding box center [544, 156] width 333 height 122
click at [96, 111] on span "CUIL: 20427975224" at bounding box center [79, 113] width 69 height 10
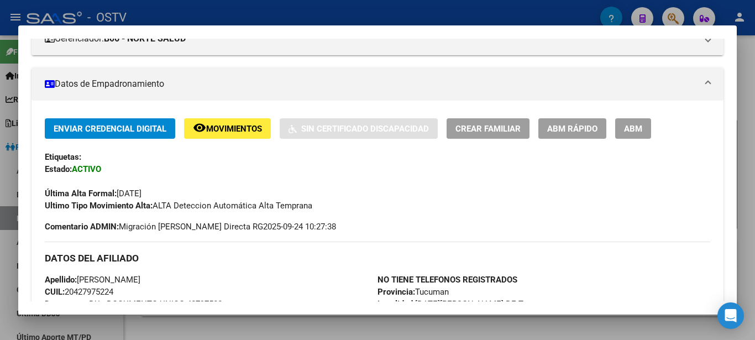
scroll to position [0, 0]
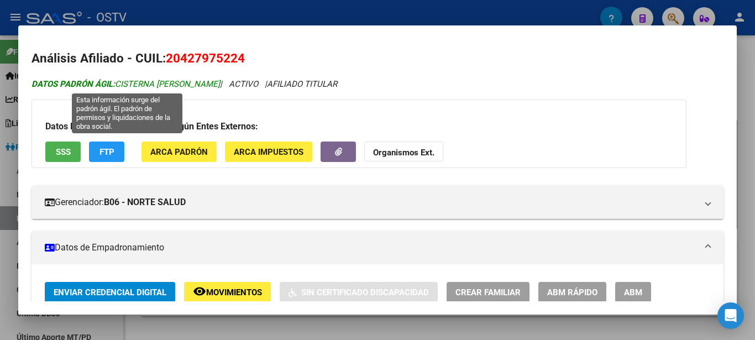
drag, startPoint x: 119, startPoint y: 80, endPoint x: 222, endPoint y: 85, distance: 103.0
click at [220, 85] on span "DATOS PADRÓN ÁGIL: CISTERNA [PERSON_NAME]" at bounding box center [126, 84] width 189 height 10
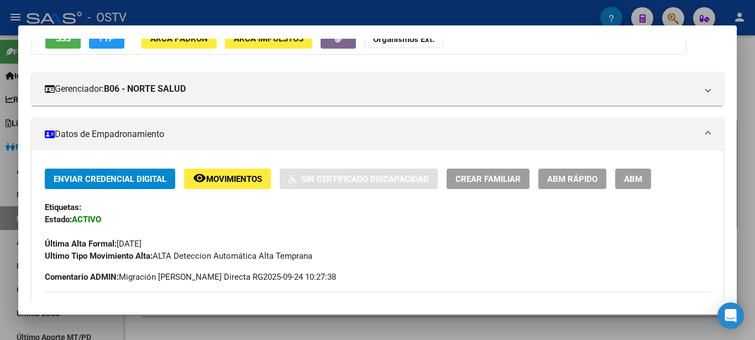
scroll to position [239, 0]
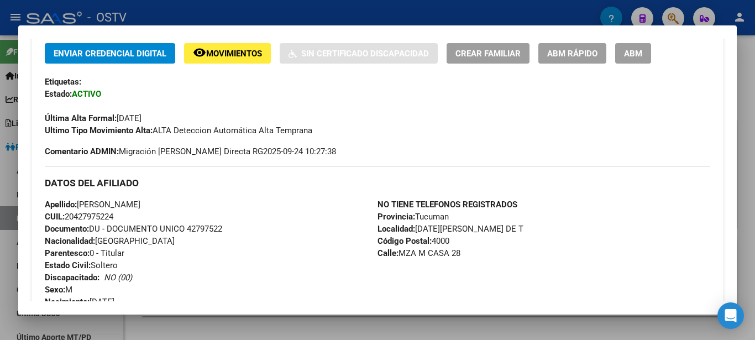
click at [198, 228] on span "Documento: DU - DOCUMENTO UNICO 42797522" at bounding box center [133, 229] width 177 height 10
click at [198, 226] on span "Documento: DU - DOCUMENTO UNICO 42797522" at bounding box center [133, 229] width 177 height 10
click at [199, 226] on span "Documento: DU - DOCUMENTO UNICO 42797522" at bounding box center [133, 229] width 177 height 10
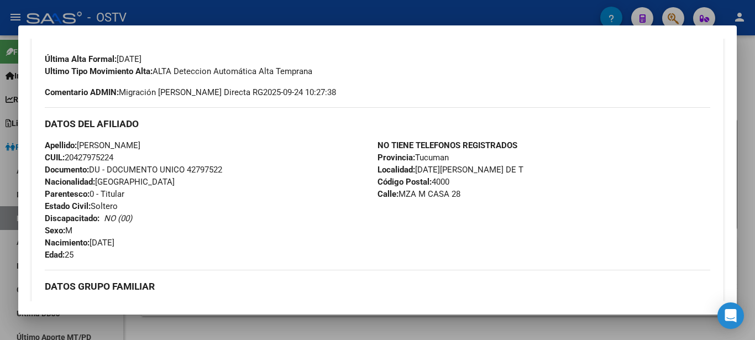
scroll to position [299, 0]
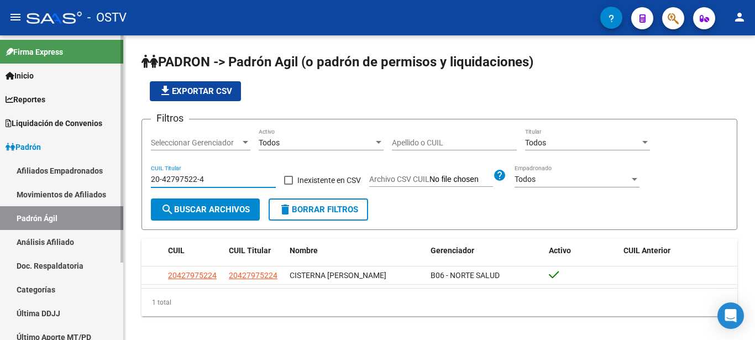
drag, startPoint x: 208, startPoint y: 182, endPoint x: 33, endPoint y: 218, distance: 178.8
click at [151, 184] on input "20-42797522-4" at bounding box center [213, 179] width 125 height 9
paste input "42-797522"
type input "4"
paste input "42-797522"
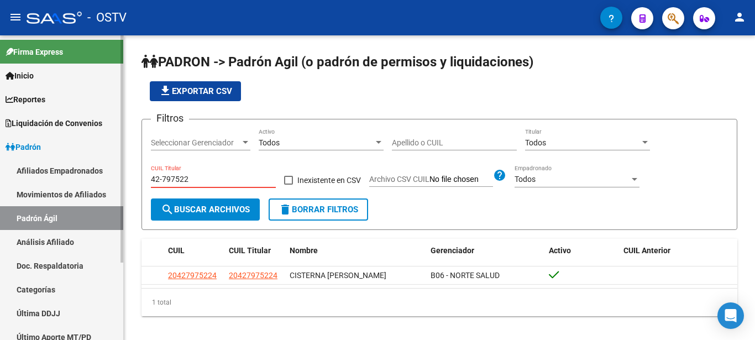
type input "42-797522"
drag, startPoint x: 224, startPoint y: 181, endPoint x: 71, endPoint y: 185, distance: 153.2
click at [151, 175] on input "42-797522" at bounding box center [213, 179] width 125 height 9
paste input "20-44637952-7"
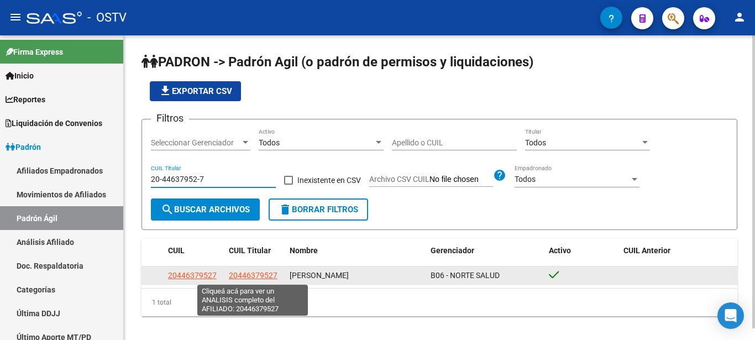
type input "20-44637952-7"
click at [253, 273] on span "20446379527" at bounding box center [253, 275] width 49 height 9
type textarea "20446379527"
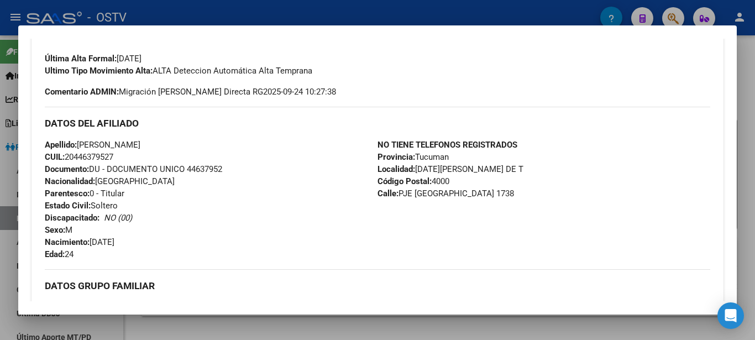
click at [207, 169] on span "Documento: DU - DOCUMENTO UNICO 44637952" at bounding box center [133, 169] width 177 height 10
drag, startPoint x: 396, startPoint y: 195, endPoint x: 527, endPoint y: 190, distance: 130.6
click at [527, 190] on div "NO TIENE TELEFONOS REGISTRADOS Provincia: Tucuman Localidad: [DATE][GEOGRAPHIC_…" at bounding box center [544, 200] width 333 height 122
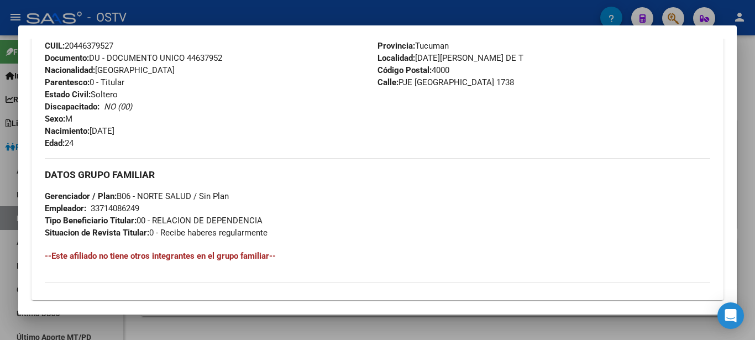
scroll to position [478, 0]
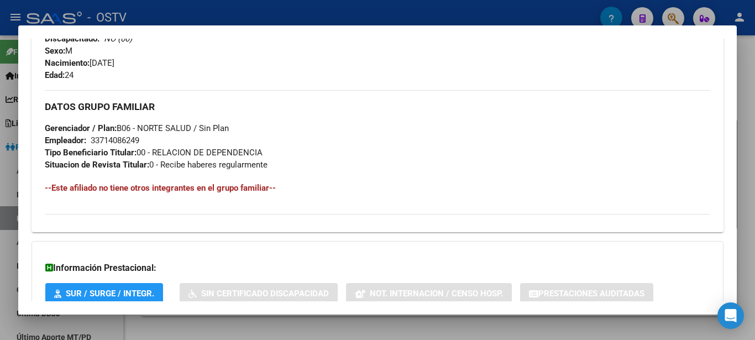
click at [116, 144] on div "33714086249" at bounding box center [115, 140] width 49 height 12
click at [116, 143] on div "33714086249" at bounding box center [115, 140] width 49 height 12
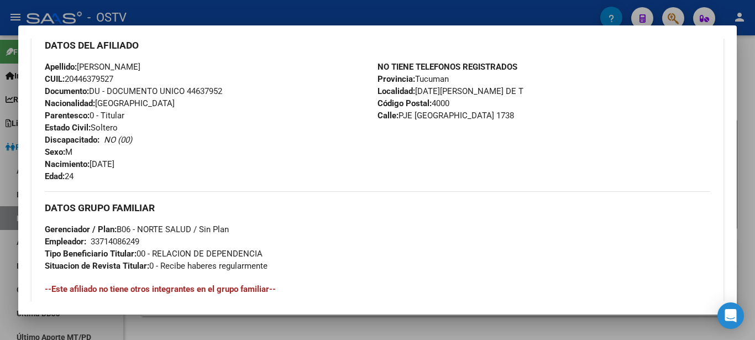
scroll to position [358, 0]
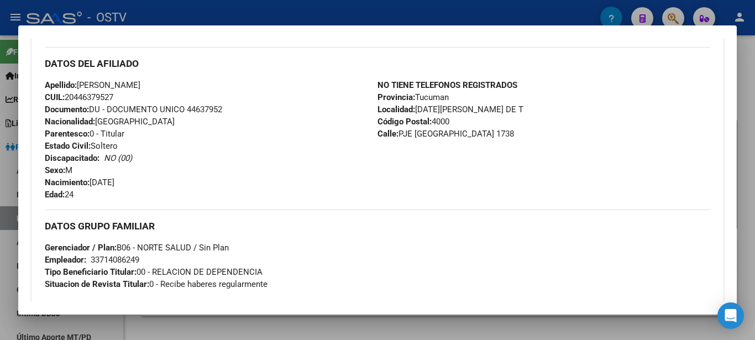
click at [98, 98] on span "CUIL: 20446379527" at bounding box center [79, 97] width 69 height 10
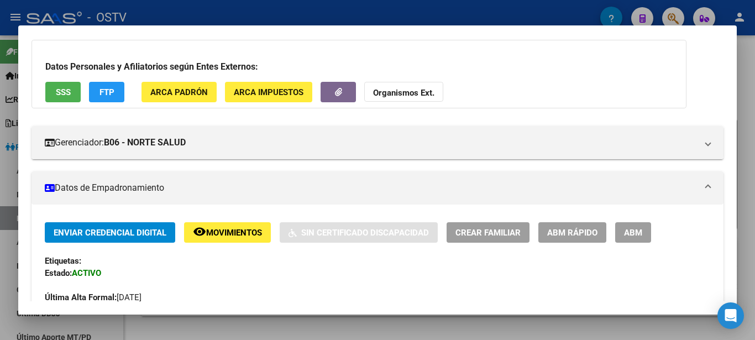
scroll to position [0, 0]
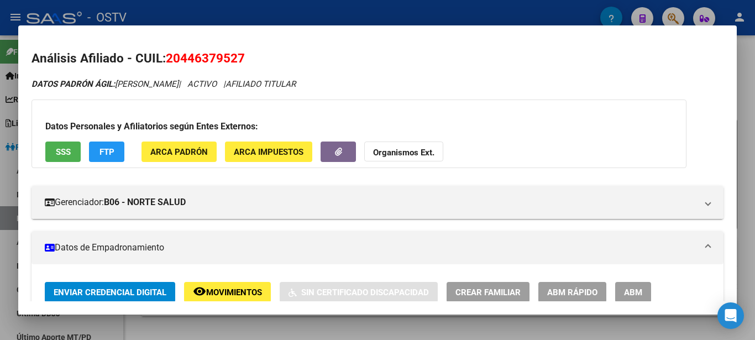
drag, startPoint x: 119, startPoint y: 80, endPoint x: 206, endPoint y: 80, distance: 87.4
click at [206, 80] on icon "DATOS PADRÓN ÁGIL: [PERSON_NAME] | ACTIVO | AFILIADO TITULAR" at bounding box center [164, 84] width 264 height 10
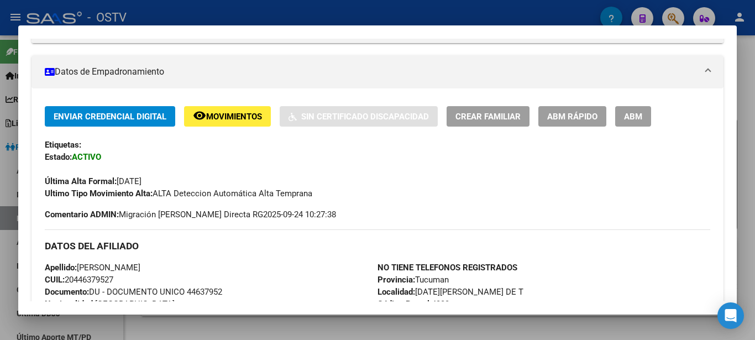
scroll to position [179, 0]
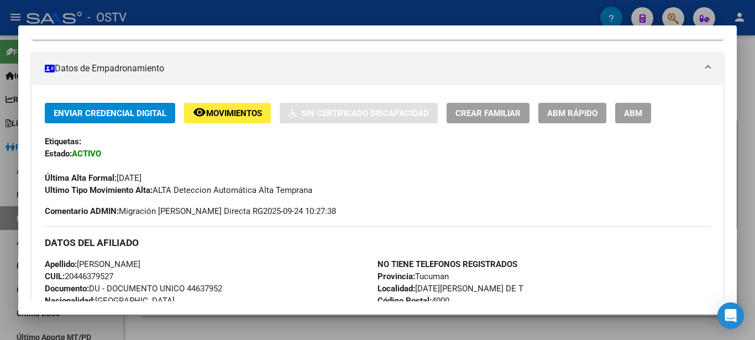
click at [200, 285] on span "Documento: DU - DOCUMENTO UNICO 44637952" at bounding box center [133, 289] width 177 height 10
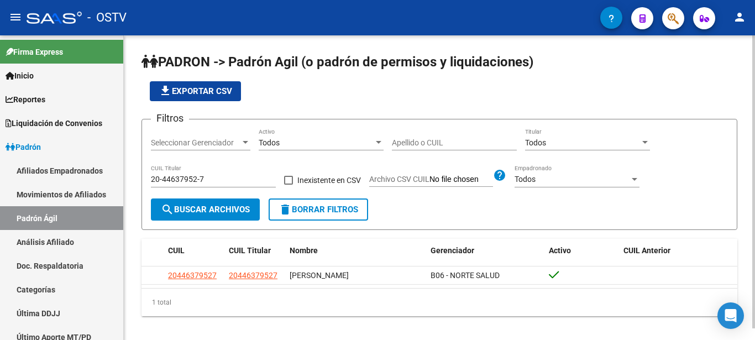
drag, startPoint x: 212, startPoint y: 172, endPoint x: 195, endPoint y: 177, distance: 17.2
click at [171, 177] on div "20-44637952-7 CUIL Titular" at bounding box center [213, 176] width 125 height 22
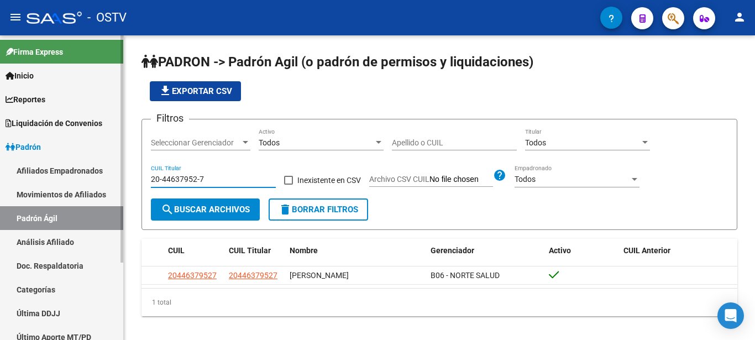
drag, startPoint x: 208, startPoint y: 180, endPoint x: 1, endPoint y: 259, distance: 221.9
click at [151, 184] on input "20-44637952-7" at bounding box center [213, 179] width 125 height 9
paste input "20-45859379-6"
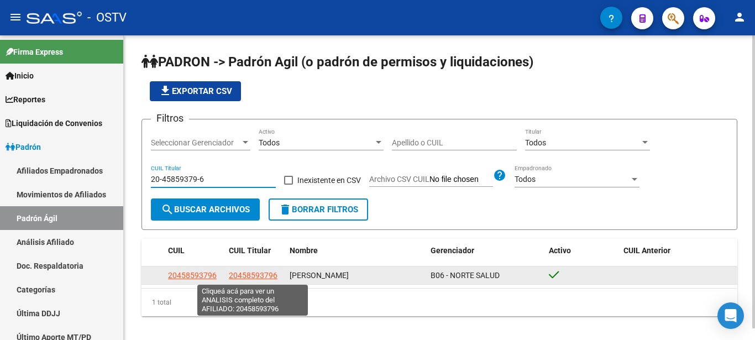
type input "20-45859379-6"
click at [242, 274] on span "20458593796" at bounding box center [253, 275] width 49 height 9
type textarea "20458593796"
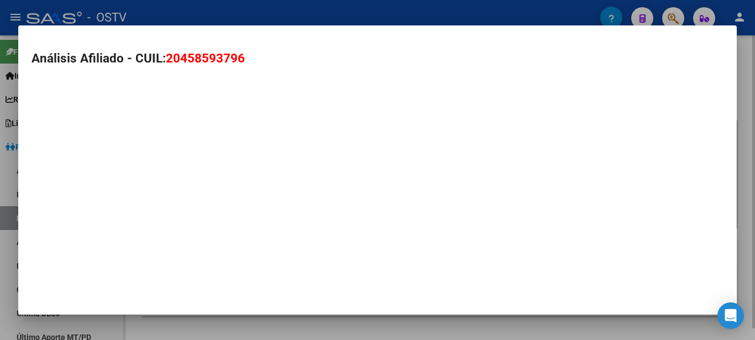
click at [242, 274] on mat-dialog-container "Análisis Afiliado - CUIL: 20458593796" at bounding box center [377, 169] width 719 height 289
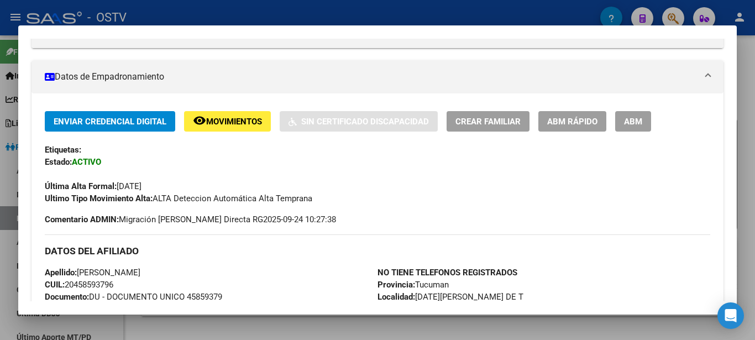
scroll to position [179, 0]
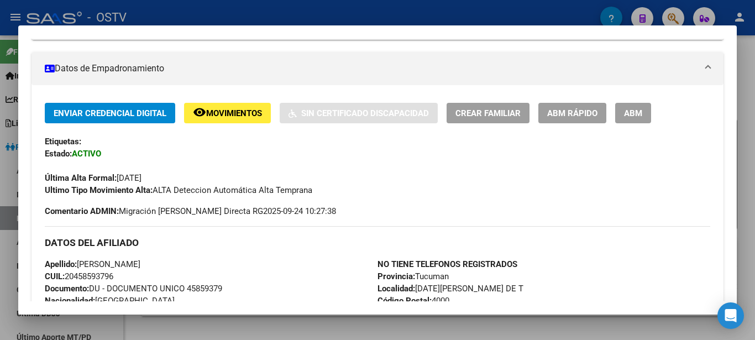
click at [258, 240] on h3 "DATOS DEL AFILIADO" at bounding box center [378, 243] width 666 height 12
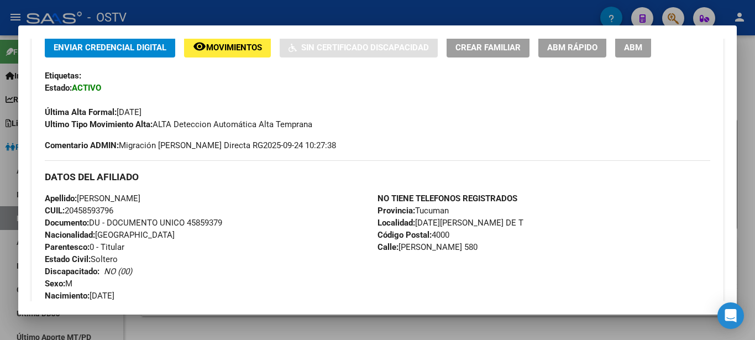
scroll to position [299, 0]
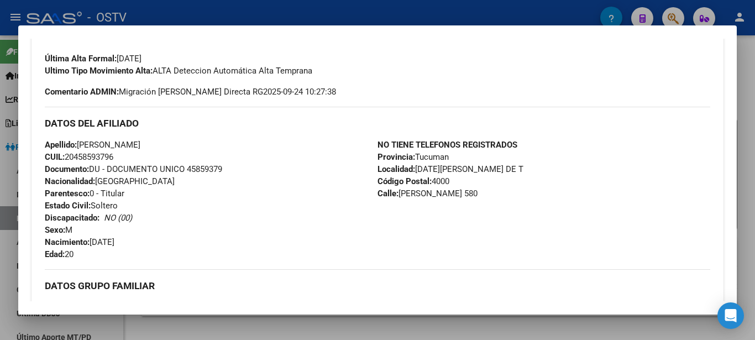
drag, startPoint x: 399, startPoint y: 192, endPoint x: 479, endPoint y: 193, distance: 80.7
click at [479, 193] on div "NO TIENE TELEFONOS REGISTRADOS Provincia: Tucuman Localidad: [DATE][GEOGRAPHIC_…" at bounding box center [544, 200] width 333 height 122
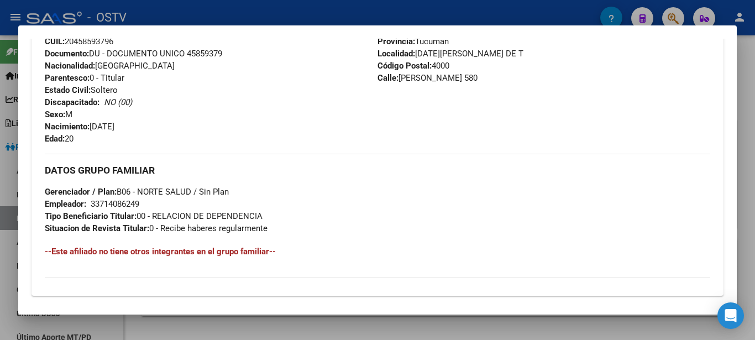
scroll to position [418, 0]
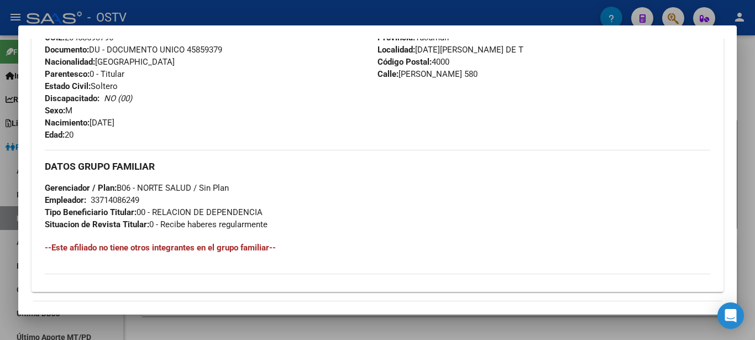
click at [112, 200] on div "33714086249" at bounding box center [115, 200] width 49 height 12
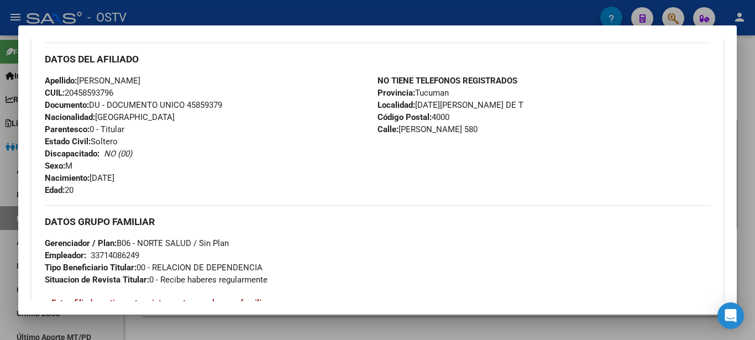
scroll to position [299, 0]
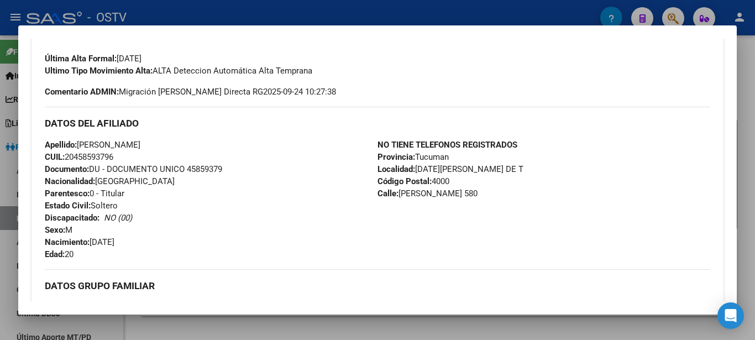
click at [94, 156] on span "CUIL: 20458593796" at bounding box center [79, 157] width 69 height 10
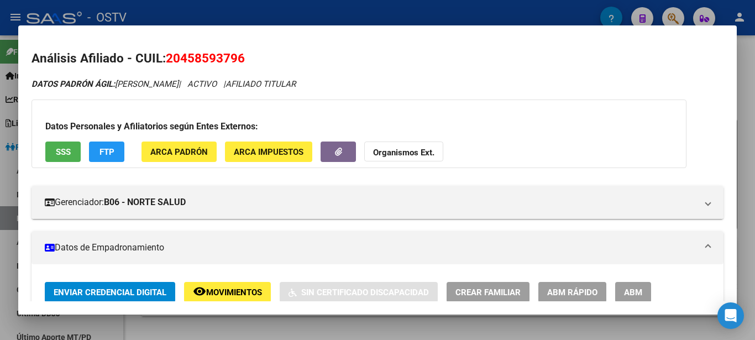
drag, startPoint x: 119, startPoint y: 82, endPoint x: 245, endPoint y: 80, distance: 126.6
click at [244, 79] on div "DATOS [PERSON_NAME]: [PERSON_NAME] | ACTIVO | AFILIADO TITULAR" at bounding box center [378, 84] width 692 height 13
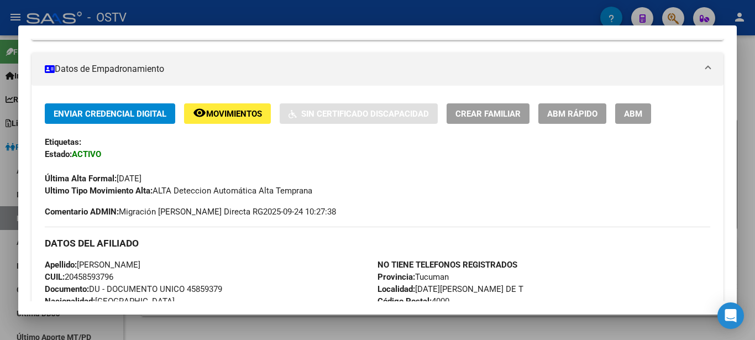
scroll to position [179, 0]
click at [204, 290] on span "Documento: DU - DOCUMENTO UNICO 45859379" at bounding box center [133, 289] width 177 height 10
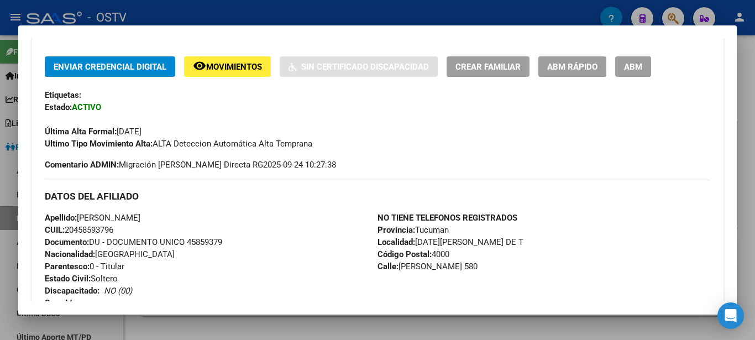
scroll to position [299, 0]
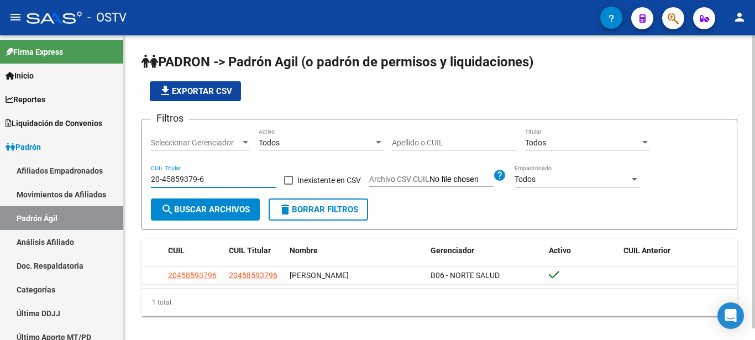
drag, startPoint x: 212, startPoint y: 181, endPoint x: 88, endPoint y: 178, distance: 123.3
click at [151, 178] on input "20-45859379-6" at bounding box center [213, 179] width 125 height 9
paste input "24-43847220-3"
type input "24-43847220-3"
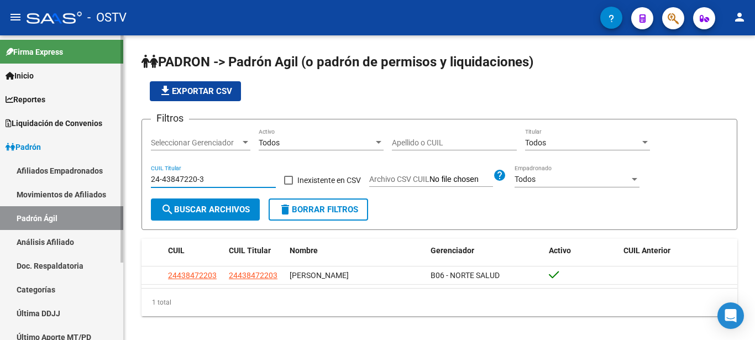
drag, startPoint x: 214, startPoint y: 182, endPoint x: 70, endPoint y: 200, distance: 144.9
click at [151, 184] on input "24-43847220-3" at bounding box center [213, 179] width 125 height 9
paste input "27-32110780-5"
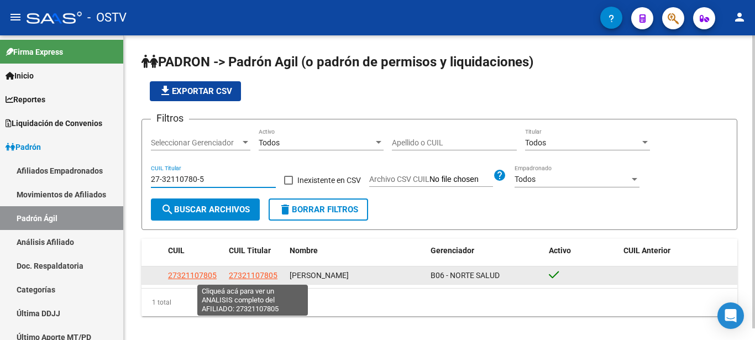
type input "27-32110780-5"
click at [248, 274] on span "27321107805" at bounding box center [253, 275] width 49 height 9
type textarea "27321107805"
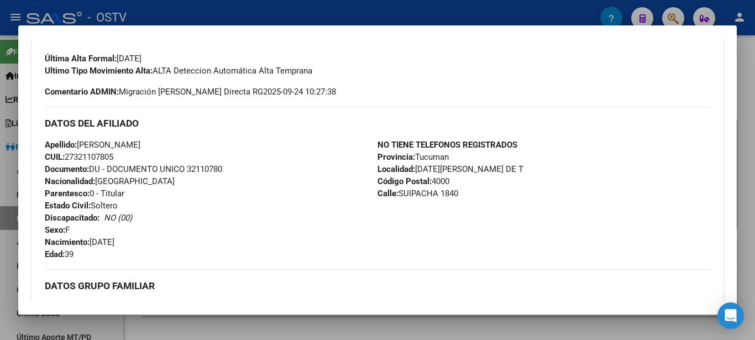
drag, startPoint x: 398, startPoint y: 194, endPoint x: 506, endPoint y: 193, distance: 107.8
click at [506, 193] on div "NO TIENE TELEFONOS REGISTRADOS Provincia: Tucuman Localidad: [DATE][GEOGRAPHIC_…" at bounding box center [544, 200] width 333 height 122
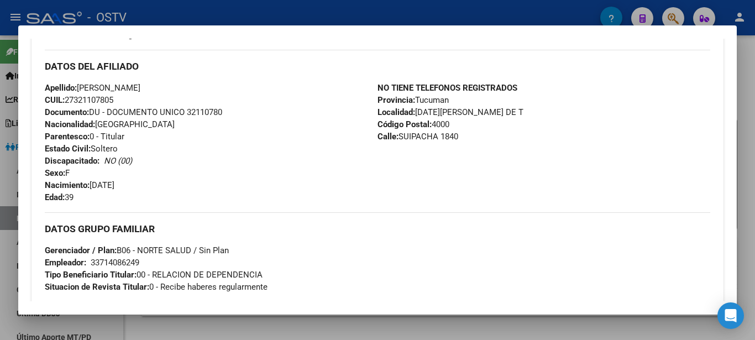
scroll to position [418, 0]
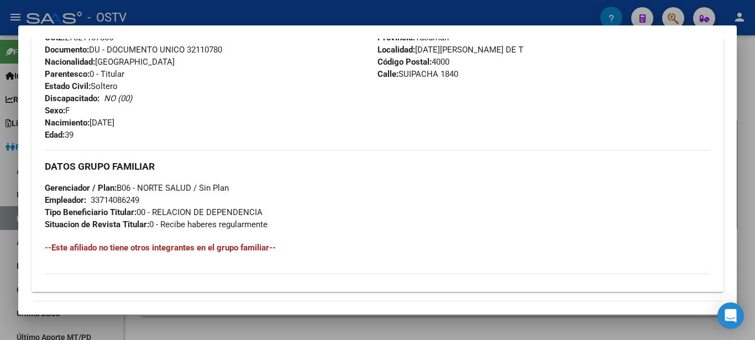
click at [108, 204] on div "33714086249" at bounding box center [115, 200] width 49 height 12
click at [107, 204] on div "33714086249" at bounding box center [115, 200] width 49 height 12
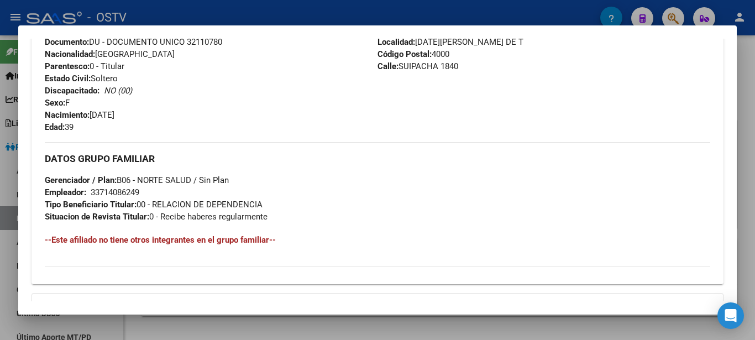
scroll to position [375, 0]
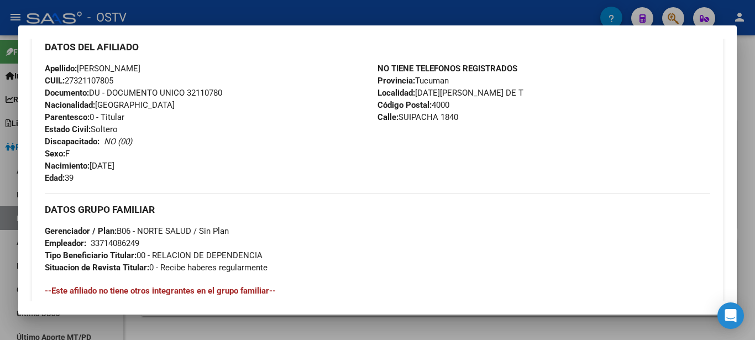
click at [84, 80] on span "CUIL: 27321107805" at bounding box center [79, 81] width 69 height 10
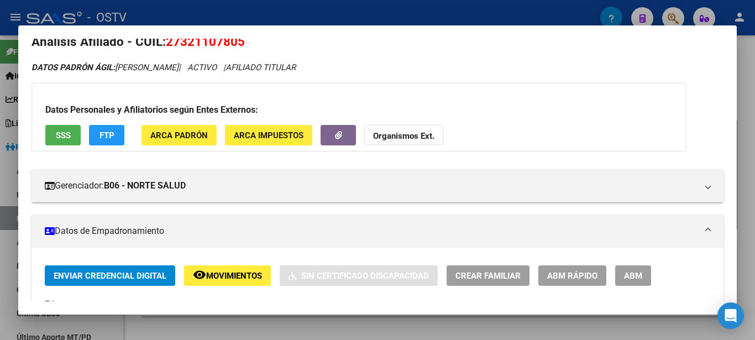
scroll to position [0, 0]
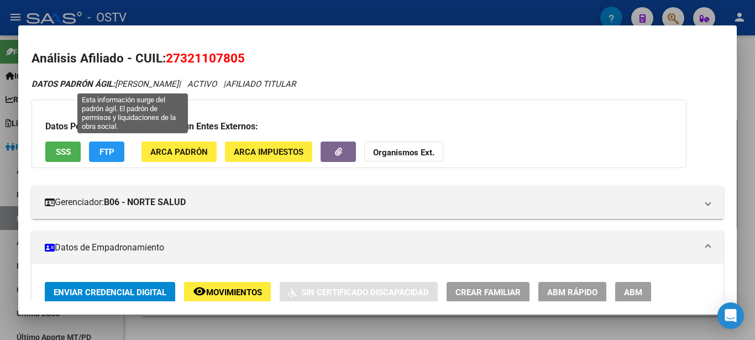
drag, startPoint x: 116, startPoint y: 84, endPoint x: 225, endPoint y: 78, distance: 109.1
click at [179, 80] on span "DATOS PADRÓN ÁGIL: [PERSON_NAME]" at bounding box center [105, 84] width 147 height 10
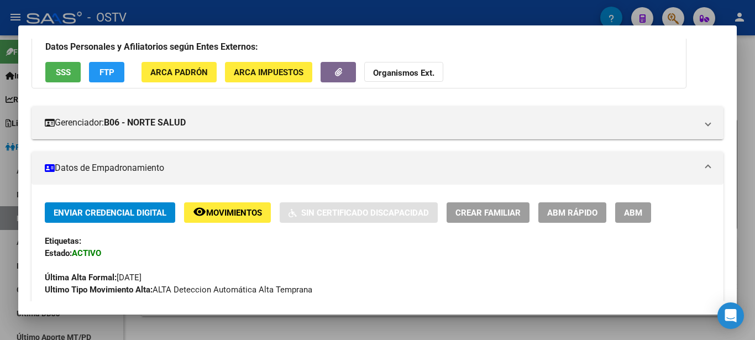
scroll to position [179, 0]
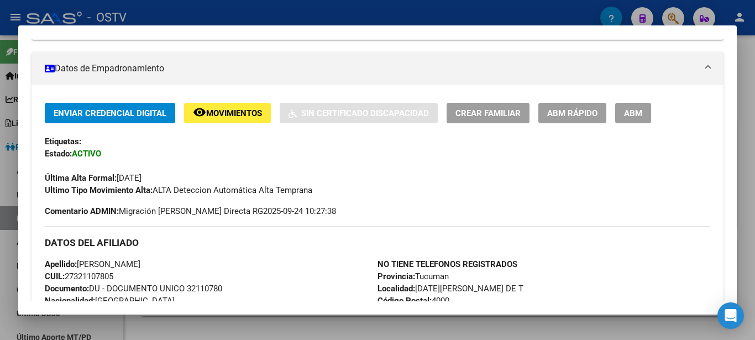
click at [206, 289] on span "Documento: DU - DOCUMENTO UNICO 32110780" at bounding box center [133, 289] width 177 height 10
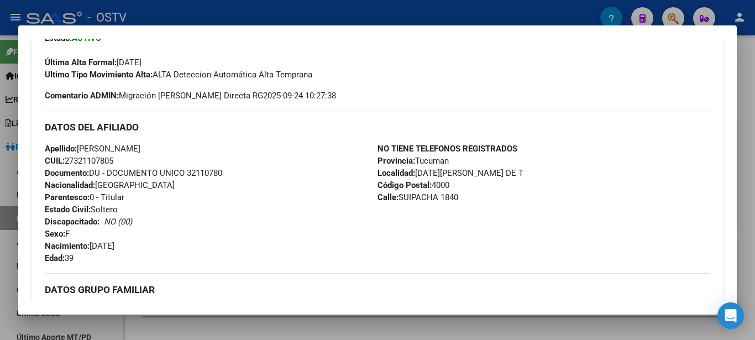
scroll to position [299, 0]
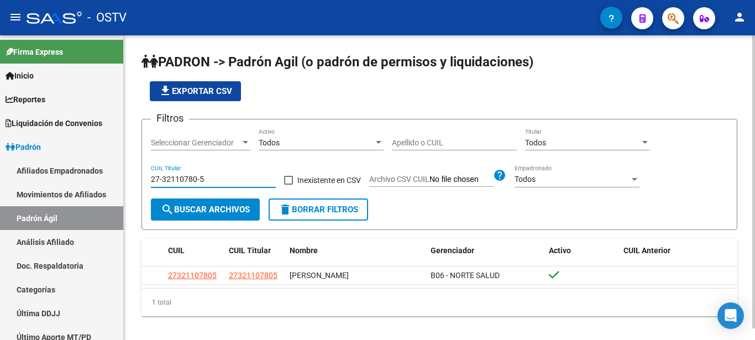
drag, startPoint x: 206, startPoint y: 179, endPoint x: 0, endPoint y: 150, distance: 207.7
click at [151, 175] on input "27-32110780-5" at bounding box center [213, 179] width 125 height 9
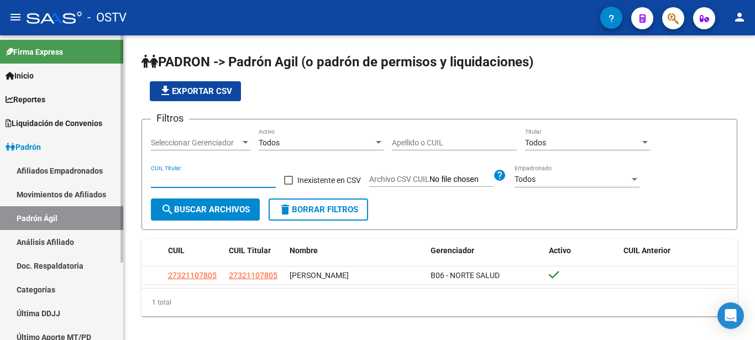
paste input "27-34719812-4"
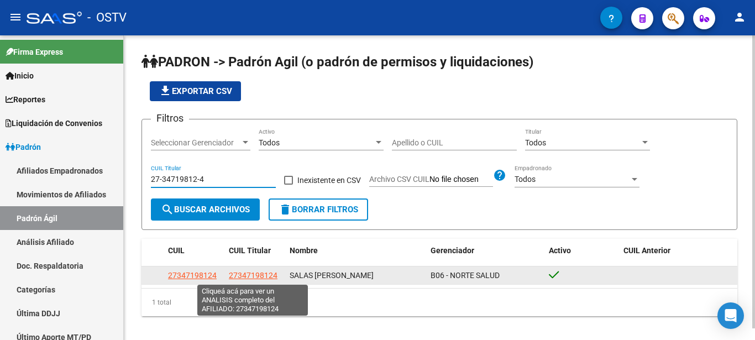
type input "27-34719812-4"
click at [255, 275] on span "27347198124" at bounding box center [253, 275] width 49 height 9
type textarea "27347198124"
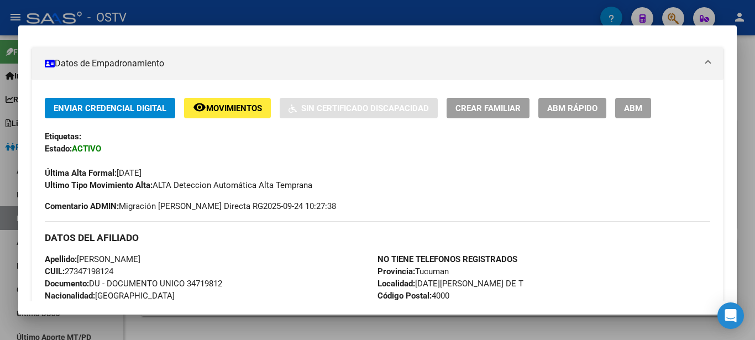
scroll to position [239, 0]
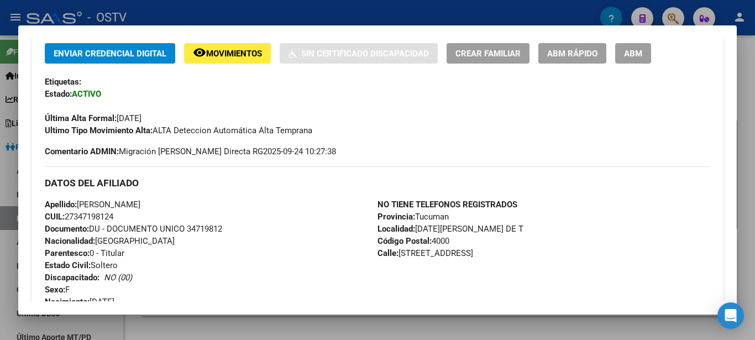
click at [210, 227] on span "Documento: DU - DOCUMENTO UNICO 34719812" at bounding box center [133, 229] width 177 height 10
click at [288, 186] on h3 "DATOS DEL AFILIADO" at bounding box center [378, 183] width 666 height 12
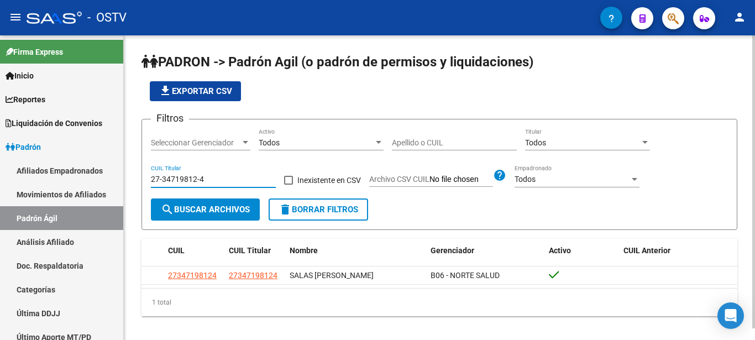
drag, startPoint x: 207, startPoint y: 184, endPoint x: 71, endPoint y: 171, distance: 137.2
click at [151, 175] on input "27-34719812-4" at bounding box center [213, 179] width 125 height 9
paste input "24-43847220-3"
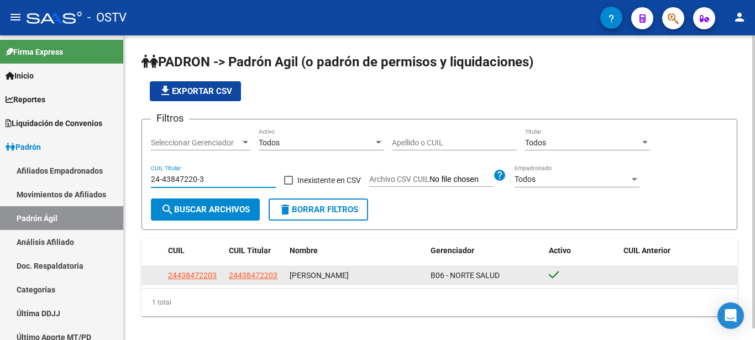
type input "24-43847220-3"
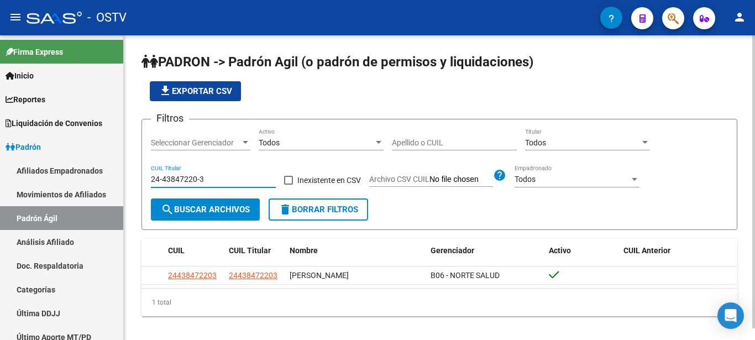
drag, startPoint x: 179, startPoint y: 185, endPoint x: 80, endPoint y: 186, distance: 98.4
click at [151, 184] on input "24-43847220-3" at bounding box center [213, 179] width 125 height 9
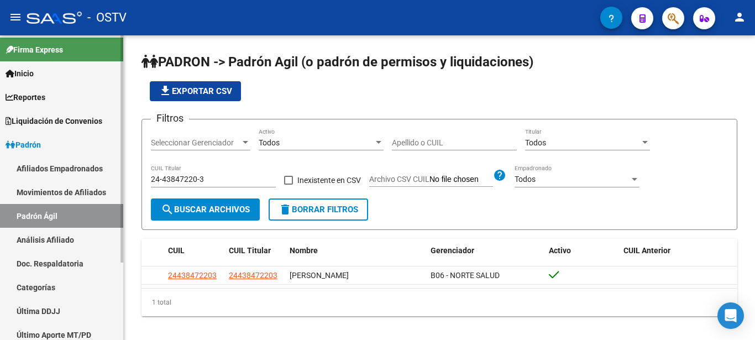
scroll to position [0, 0]
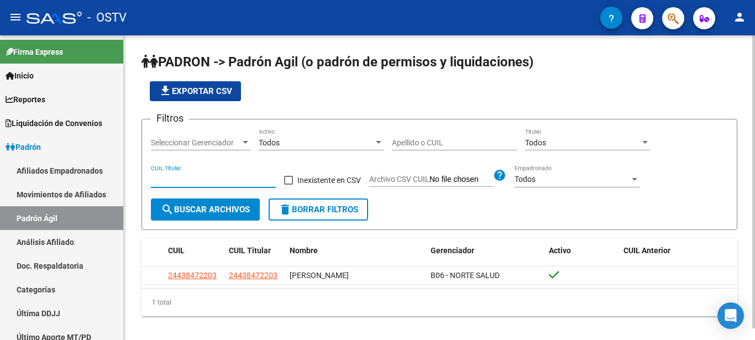
paste input "24-43847220-3"
type input "24-43847220-3"
drag, startPoint x: 210, startPoint y: 175, endPoint x: 117, endPoint y: 175, distance: 93.4
click at [151, 175] on input "24-43847220-3" at bounding box center [213, 179] width 125 height 9
paste input "27-32110780-5"
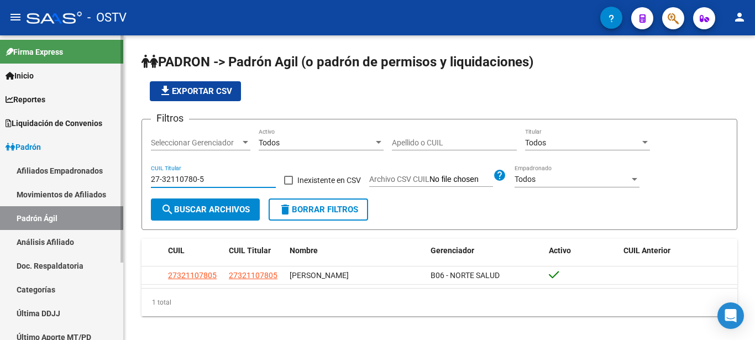
type input "27-32110780-5"
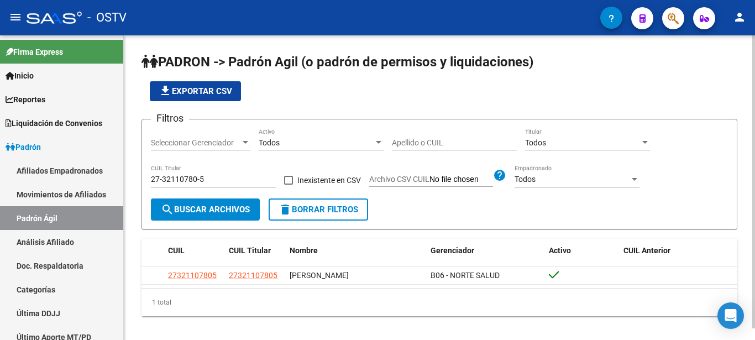
click at [675, 176] on div "Filtros Seleccionar Gerenciador Seleccionar Gerenciador Todos Activo Apellido o…" at bounding box center [439, 163] width 577 height 70
click at [451, 216] on form "Filtros Seleccionar Gerenciador Seleccionar Gerenciador Todos Activo Apellido o…" at bounding box center [440, 174] width 596 height 111
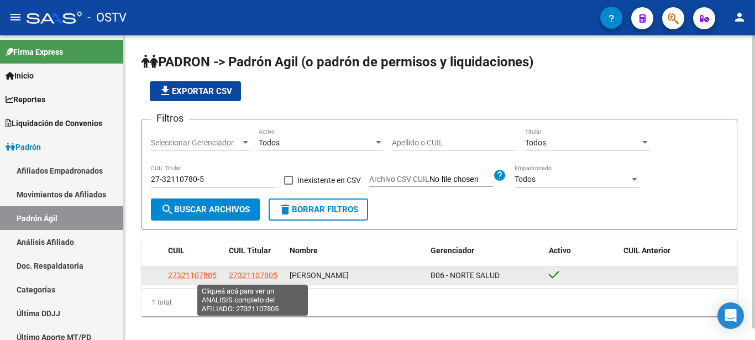
click at [261, 275] on span "27321107805" at bounding box center [253, 275] width 49 height 9
type textarea "27321107805"
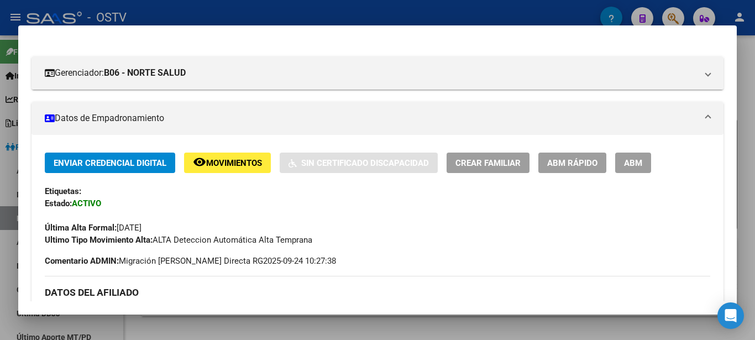
scroll to position [179, 0]
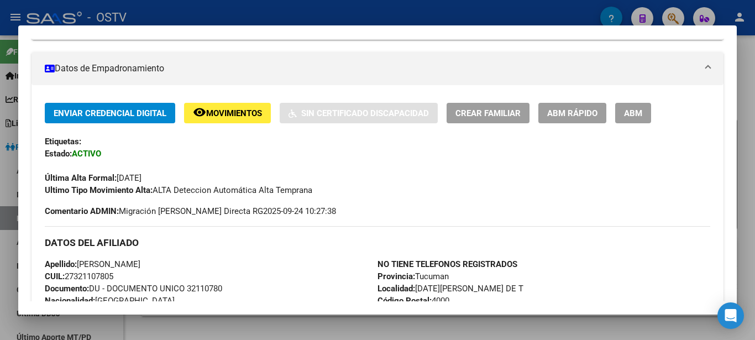
click at [102, 277] on span "CUIL: 27321107805" at bounding box center [79, 276] width 69 height 10
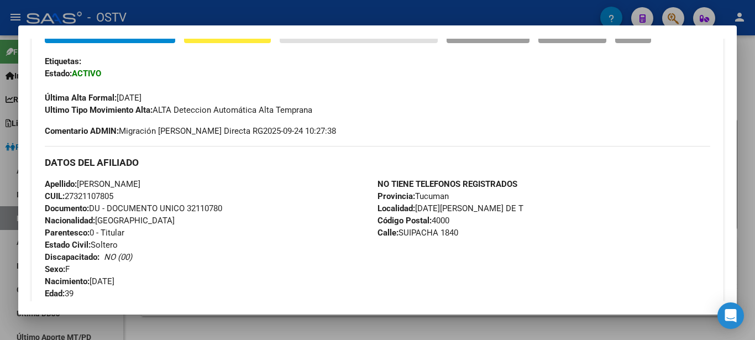
scroll to position [299, 0]
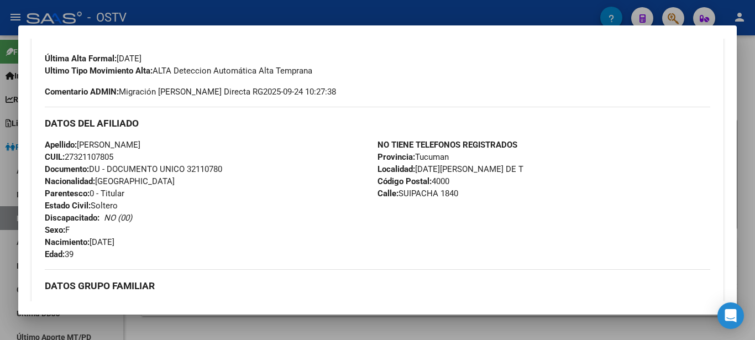
click at [94, 159] on span "CUIL: 27321107805" at bounding box center [79, 157] width 69 height 10
click at [202, 172] on span "Documento: DU - DOCUMENTO UNICO 32110780" at bounding box center [133, 169] width 177 height 10
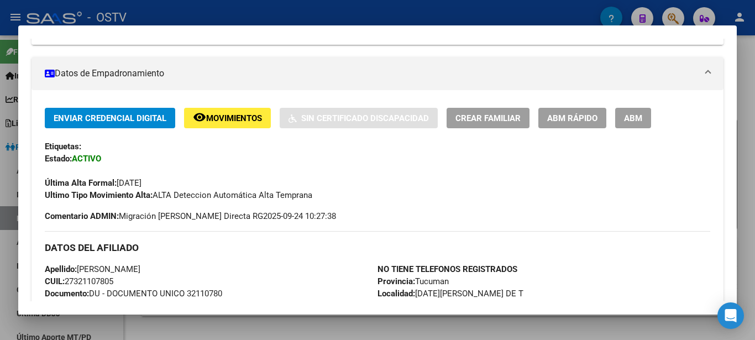
scroll to position [179, 0]
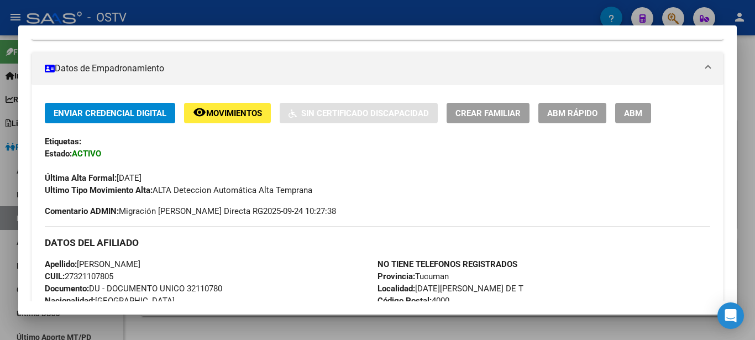
click at [98, 276] on span "CUIL: 27321107805" at bounding box center [79, 276] width 69 height 10
click at [52, 166] on div "Última Alta Formal: [DATE]" at bounding box center [378, 172] width 666 height 24
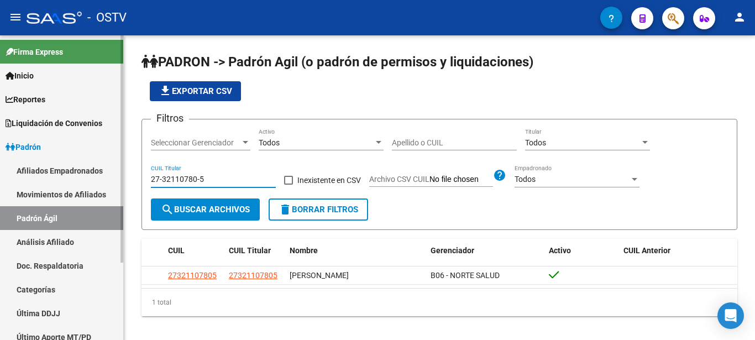
drag, startPoint x: 211, startPoint y: 177, endPoint x: 85, endPoint y: 181, distance: 126.1
click at [151, 178] on input "27-32110780-5" at bounding box center [213, 179] width 125 height 9
paste input "0-31425866-6"
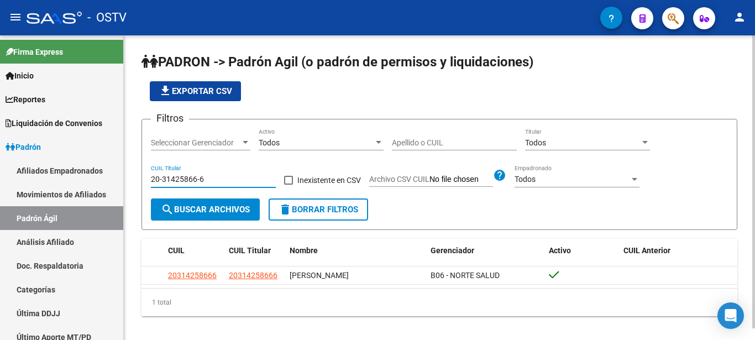
type input "20-31425866-6"
click at [266, 265] on datatable-header "CUIL CUIL Titular Nombre Gerenciador Activo CUIL Anterior" at bounding box center [440, 253] width 596 height 28
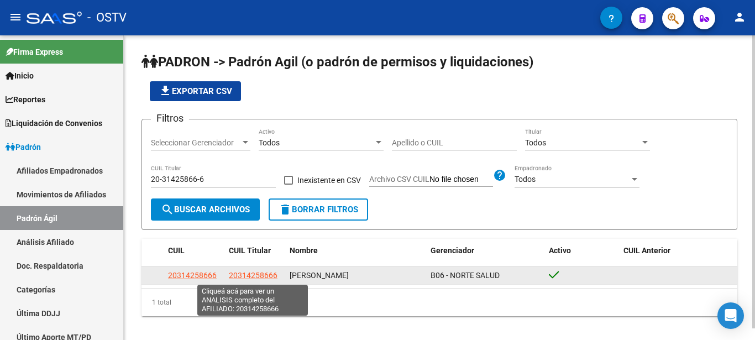
click at [265, 278] on span "20314258666" at bounding box center [253, 275] width 49 height 9
type textarea "20314258666"
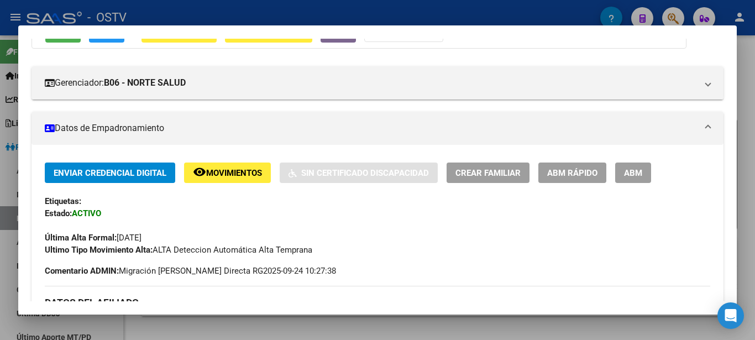
scroll to position [239, 0]
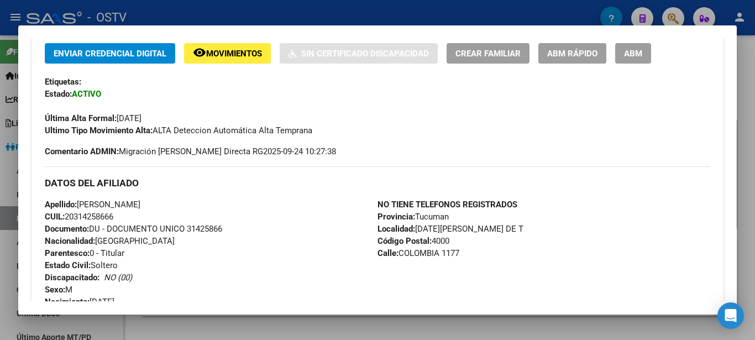
drag, startPoint x: 395, startPoint y: 254, endPoint x: 494, endPoint y: 262, distance: 99.3
click at [494, 262] on div "NO TIENE TELEFONOS REGISTRADOS Provincia: Tucuman Localidad: [DATE][GEOGRAPHIC_…" at bounding box center [544, 259] width 333 height 122
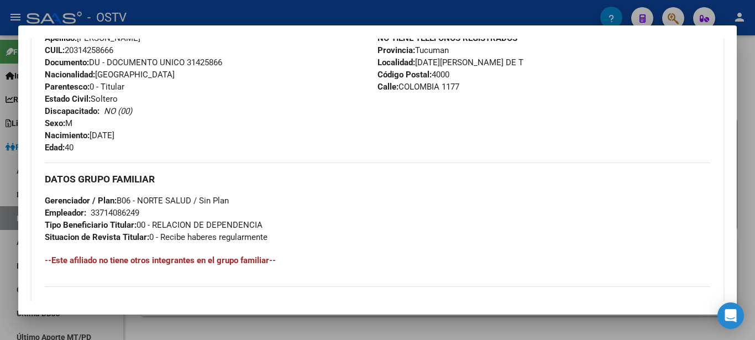
scroll to position [418, 0]
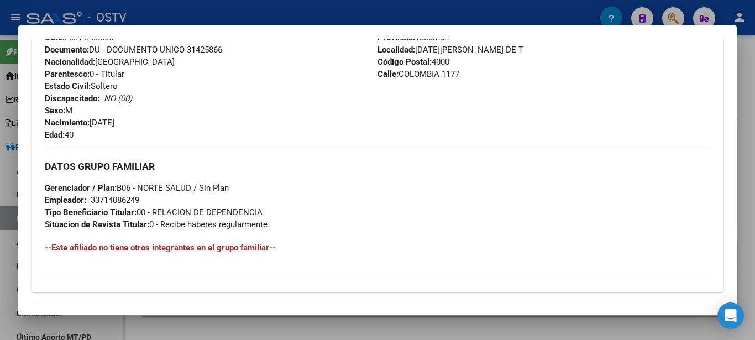
click at [101, 202] on div "33714086249" at bounding box center [115, 200] width 49 height 12
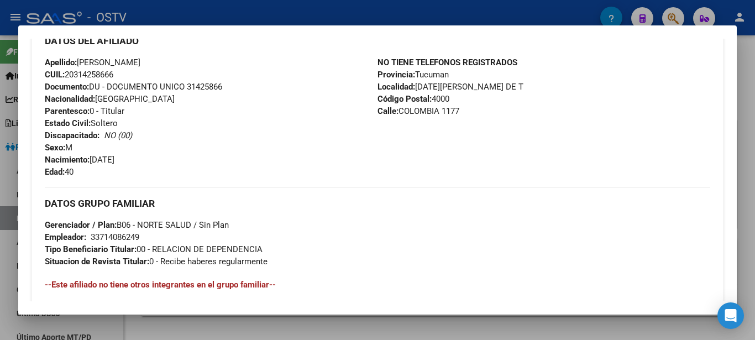
scroll to position [358, 0]
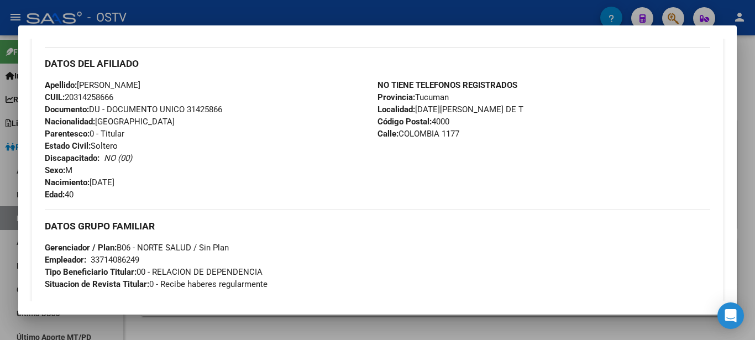
click at [91, 97] on span "CUIL: 20314258666" at bounding box center [79, 97] width 69 height 10
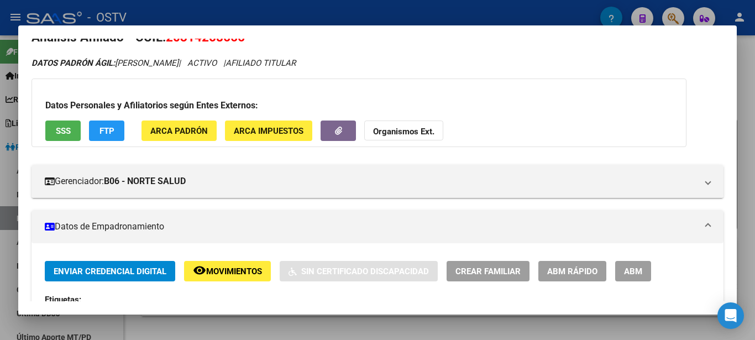
scroll to position [0, 0]
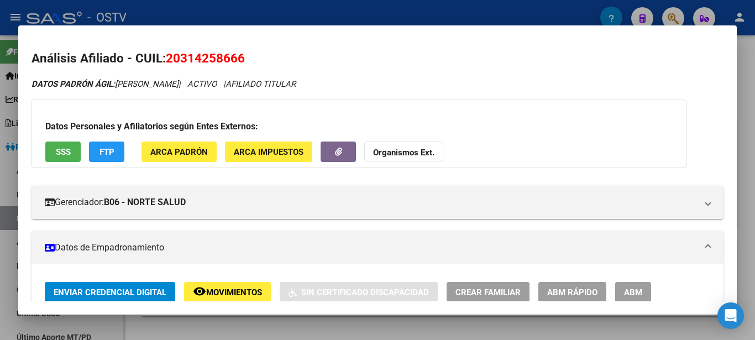
drag, startPoint x: 117, startPoint y: 84, endPoint x: 210, endPoint y: 85, distance: 92.9
click at [210, 85] on icon "DATOS PADRÓN ÁGIL: [PERSON_NAME] | ACTIVO | AFILIADO TITULAR" at bounding box center [164, 84] width 264 height 10
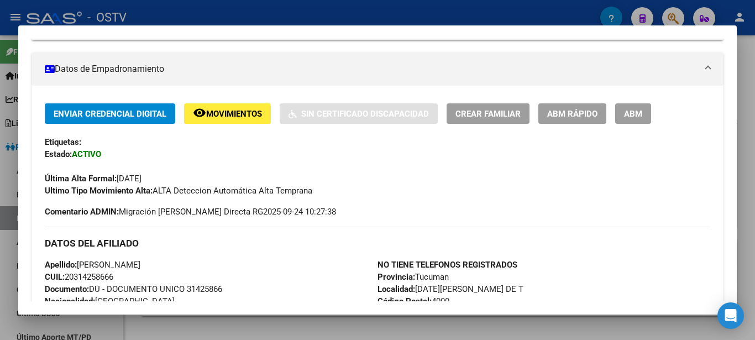
scroll to position [179, 0]
click at [200, 291] on span "Documento: DU - DOCUMENTO UNICO 31425866" at bounding box center [133, 289] width 177 height 10
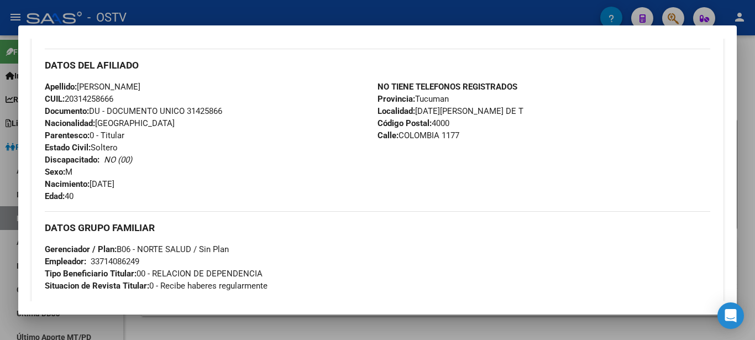
scroll to position [358, 0]
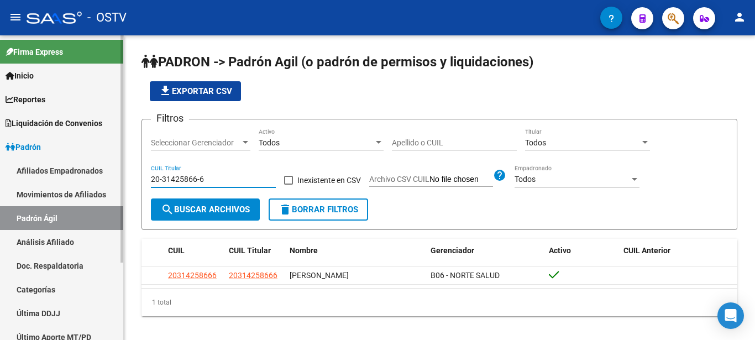
drag, startPoint x: 196, startPoint y: 179, endPoint x: 102, endPoint y: 189, distance: 94.5
click at [151, 182] on input "20-31425866-6" at bounding box center [213, 179] width 125 height 9
paste input "24-43847220-3"
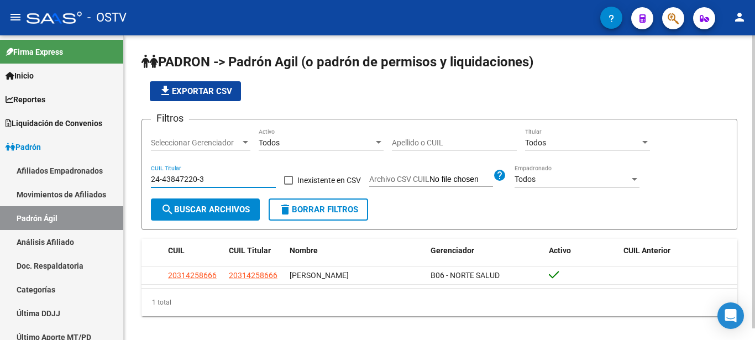
type input "24-43847220-3"
click at [177, 208] on span "search Buscar Archivos" at bounding box center [205, 210] width 89 height 10
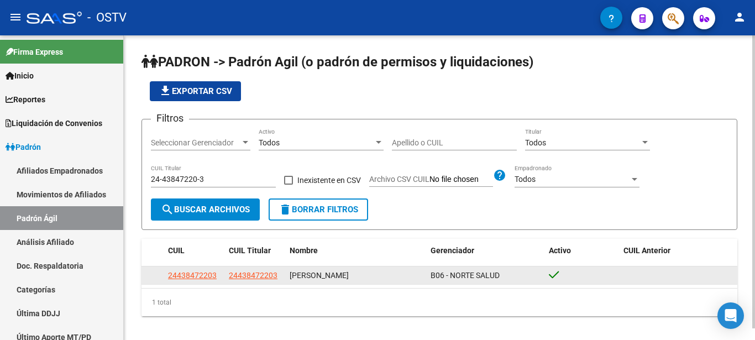
click at [252, 282] on datatable-body-cell "24438472203" at bounding box center [254, 274] width 61 height 17
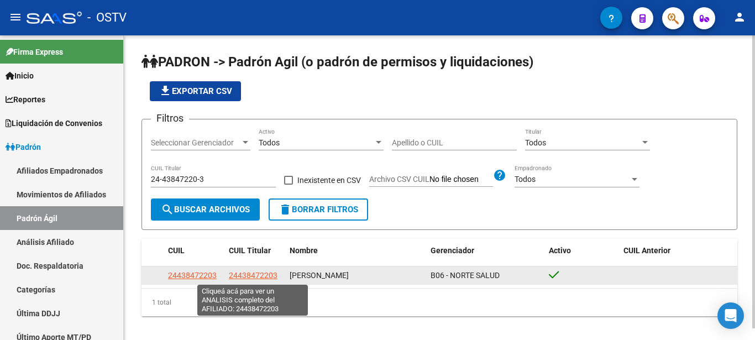
click at [254, 279] on span "24438472203" at bounding box center [253, 275] width 49 height 9
type textarea "24438472203"
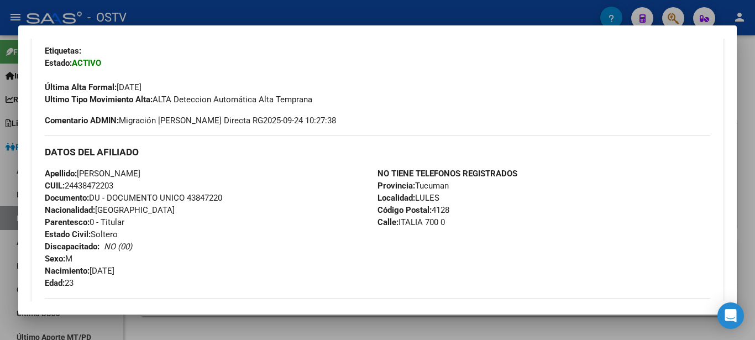
scroll to position [299, 0]
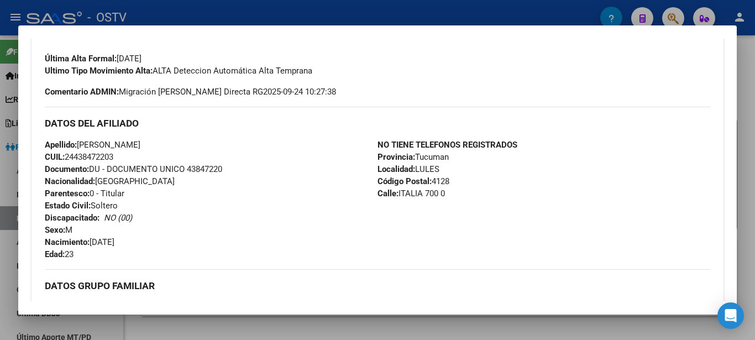
click at [198, 169] on span "Documento: DU - DOCUMENTO UNICO 43847220" at bounding box center [133, 169] width 177 height 10
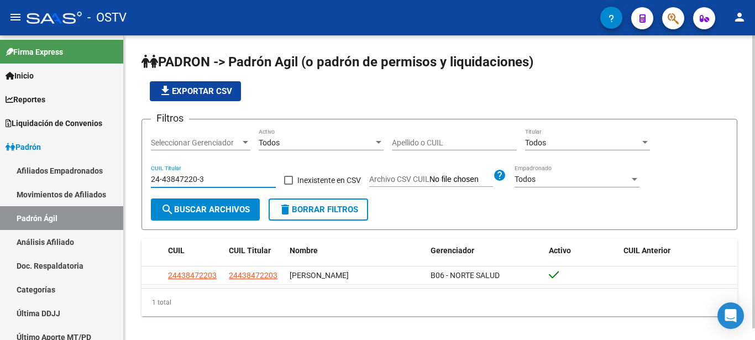
drag, startPoint x: 186, startPoint y: 180, endPoint x: 125, endPoint y: 181, distance: 60.8
click at [151, 181] on input "24-43847220-3" at bounding box center [213, 179] width 125 height 9
paste input "27-34719812-4"
type input "27-34719812-4"
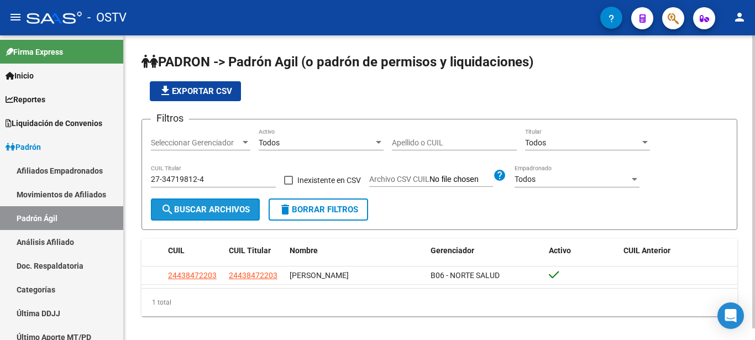
click at [195, 209] on span "search Buscar Archivos" at bounding box center [205, 210] width 89 height 10
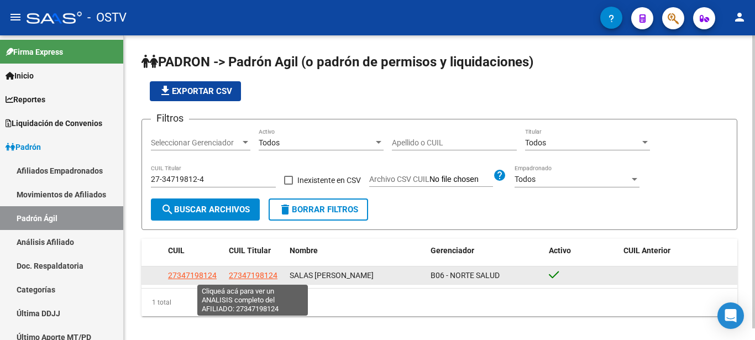
click at [245, 273] on span "27347198124" at bounding box center [253, 275] width 49 height 9
type textarea "27347198124"
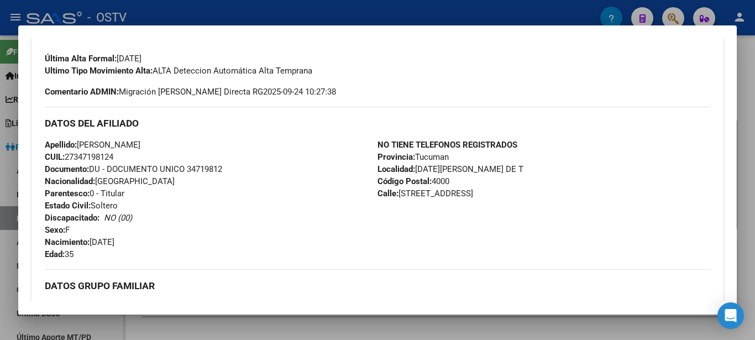
click at [205, 171] on span "Documento: DU - DOCUMENTO UNICO 34719812" at bounding box center [133, 169] width 177 height 10
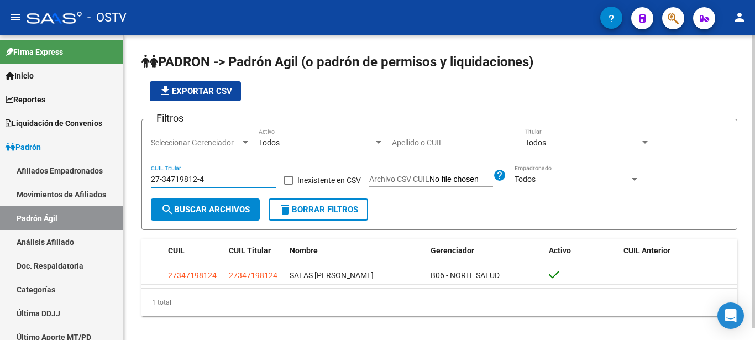
drag, startPoint x: 178, startPoint y: 171, endPoint x: 110, endPoint y: 171, distance: 68.0
click at [151, 175] on input "27-34719812-4" at bounding box center [213, 179] width 125 height 9
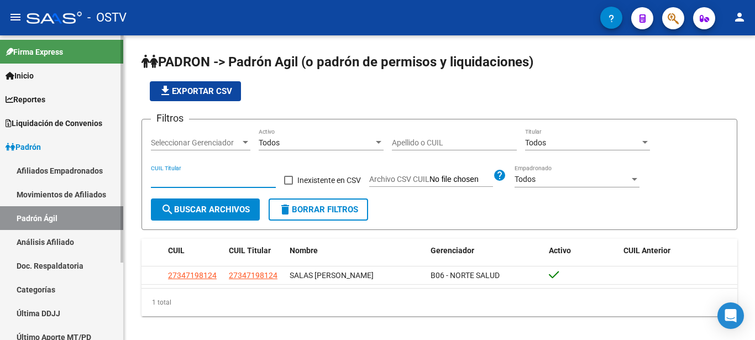
paste input "20-31425866-6"
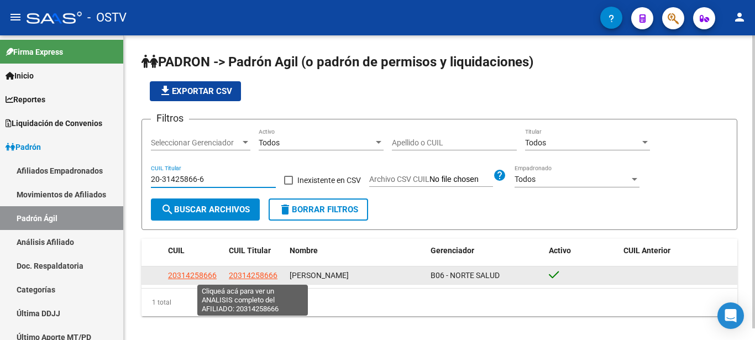
type input "20-31425866-6"
click at [253, 278] on span "20314258666" at bounding box center [253, 275] width 49 height 9
type textarea "20314258666"
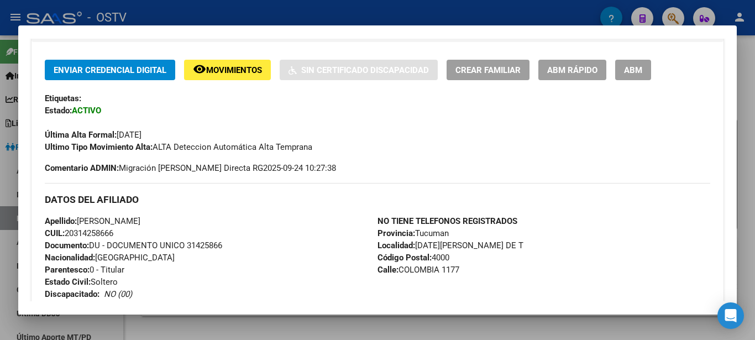
scroll to position [239, 0]
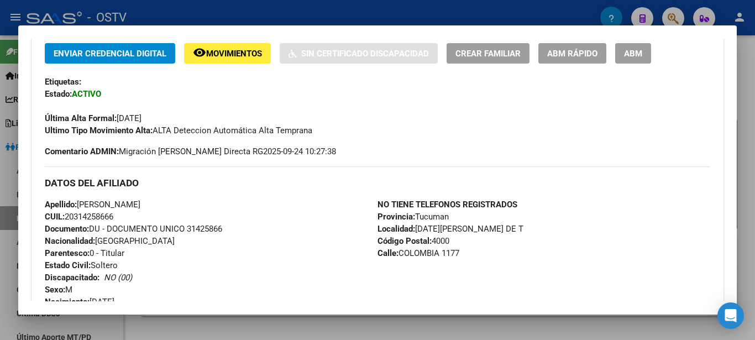
click at [210, 229] on span "Documento: DU - DOCUMENTO UNICO 31425866" at bounding box center [133, 229] width 177 height 10
